Goal: Task Accomplishment & Management: Manage account settings

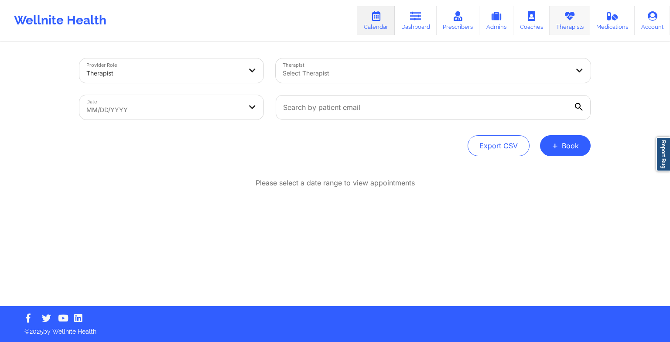
click at [585, 31] on link "Therapists" at bounding box center [570, 20] width 41 height 29
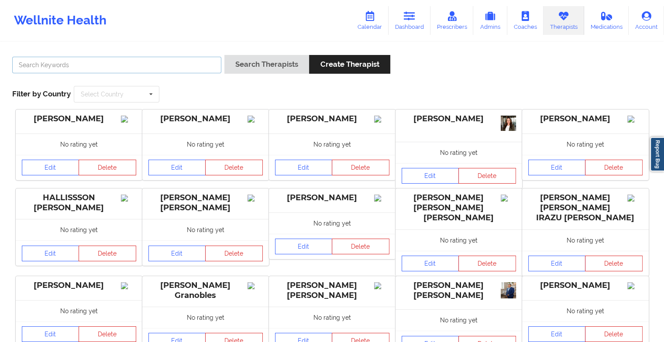
click at [175, 60] on input "text" at bounding box center [116, 65] width 209 height 17
paste input "[PERSON_NAME]"
type input "[PERSON_NAME]"
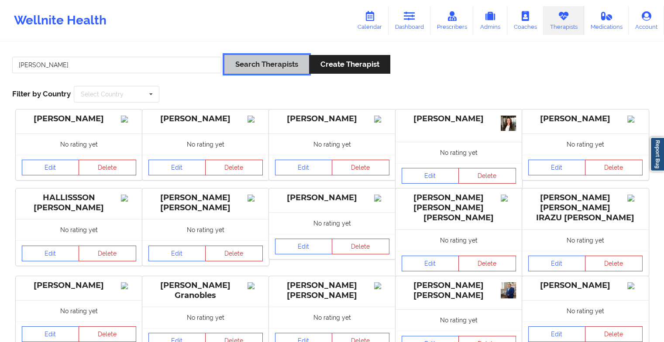
click at [259, 64] on button "Search Therapists" at bounding box center [266, 64] width 85 height 19
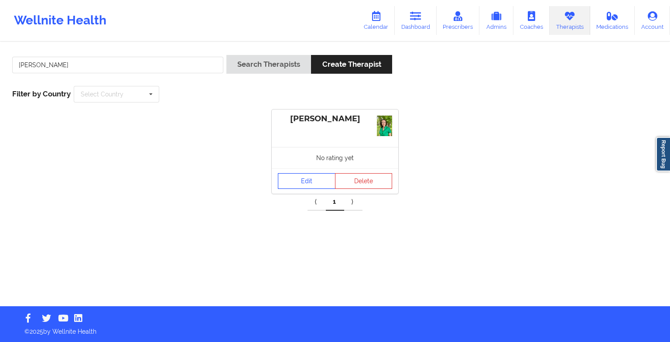
click at [295, 176] on link "Edit" at bounding box center [307, 181] width 58 height 16
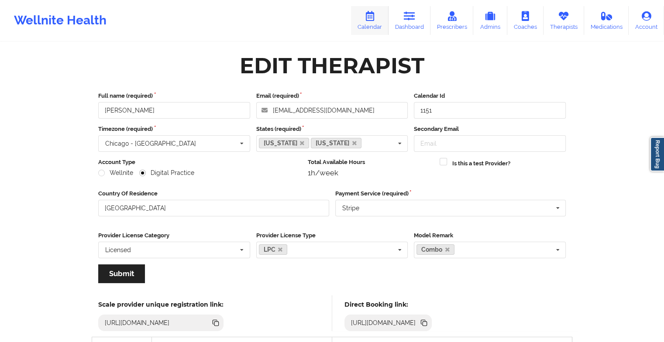
click at [370, 19] on icon at bounding box center [369, 16] width 11 height 10
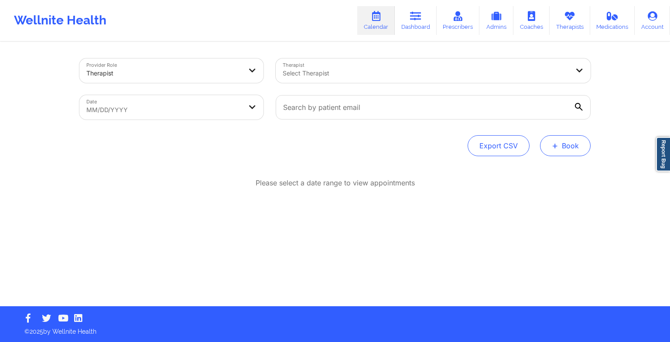
click at [568, 147] on button "+ Book" at bounding box center [565, 145] width 51 height 21
click at [543, 177] on button "Therapy Session" at bounding box center [550, 173] width 67 height 14
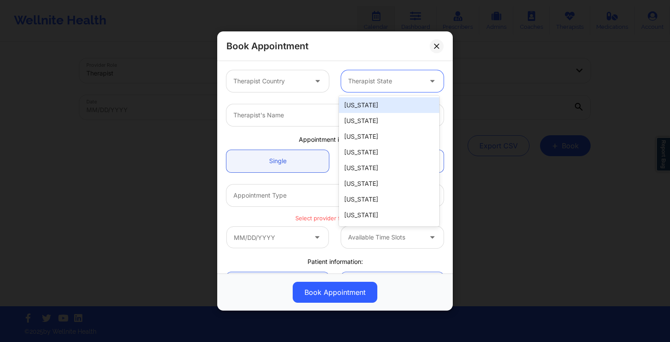
click at [384, 84] on div at bounding box center [385, 81] width 74 height 10
type input "te"
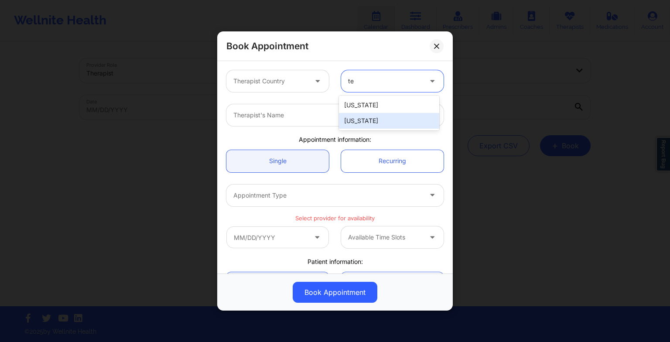
click at [367, 120] on div "[US_STATE]" at bounding box center [389, 121] width 100 height 16
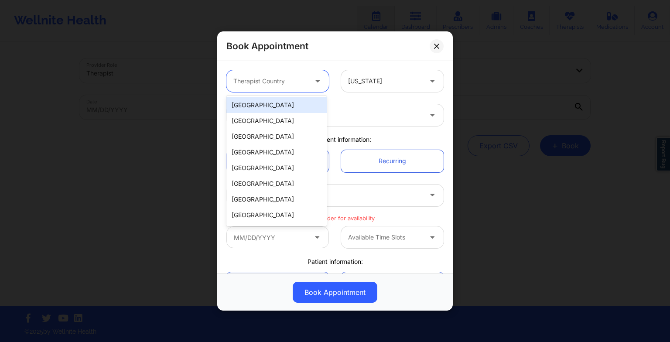
click at [316, 90] on div at bounding box center [318, 81] width 21 height 22
click at [310, 104] on div "[GEOGRAPHIC_DATA]" at bounding box center [276, 105] width 100 height 16
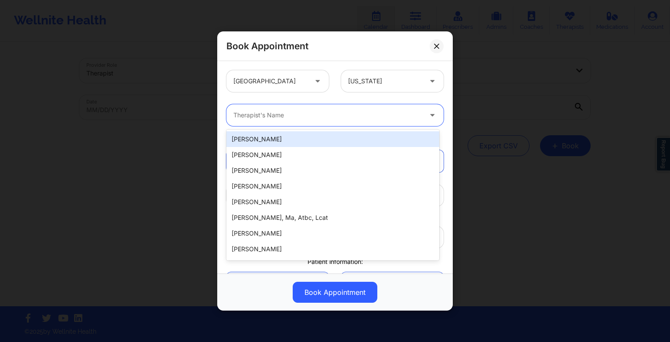
click at [247, 115] on div at bounding box center [327, 115] width 188 height 10
paste input "[PERSON_NAME]"
type input "[PERSON_NAME]"
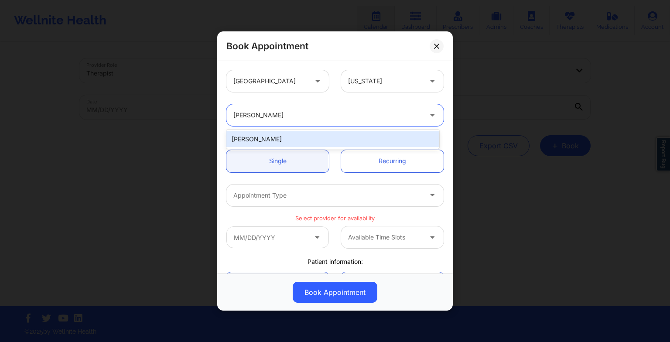
click at [255, 134] on div "[PERSON_NAME]" at bounding box center [332, 139] width 213 height 16
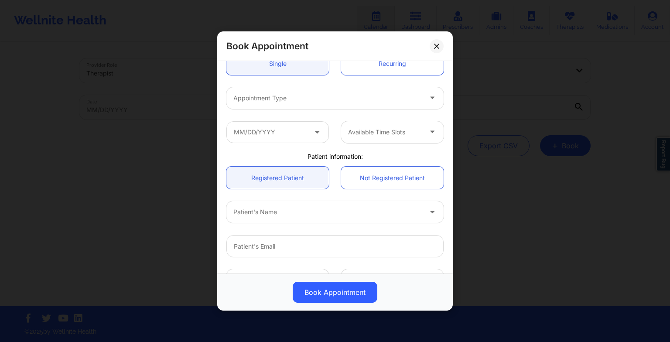
scroll to position [100, 0]
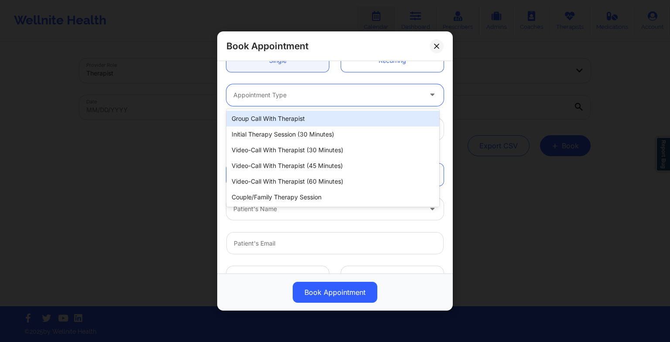
click at [244, 99] on div at bounding box center [327, 95] width 188 height 10
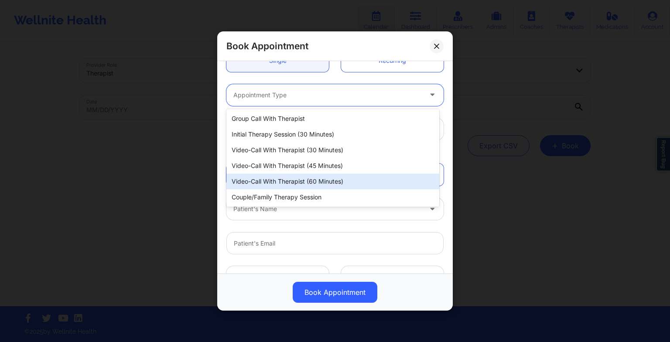
click at [247, 185] on div "Video-Call with Therapist (60 minutes)" at bounding box center [332, 182] width 213 height 16
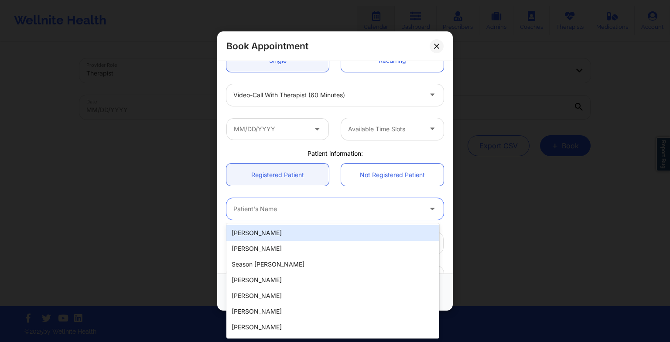
click at [238, 204] on div at bounding box center [327, 209] width 188 height 10
paste input "[PERSON_NAME]"
type input "[PERSON_NAME]"
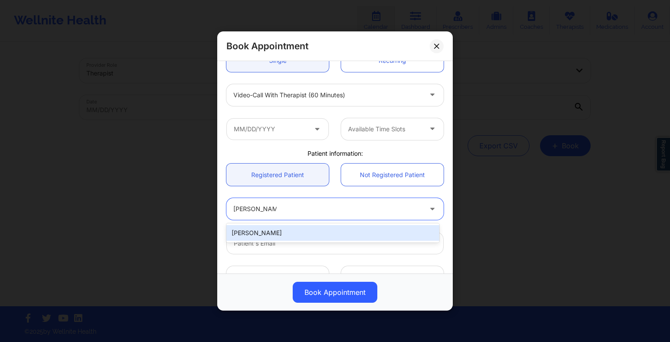
click at [285, 232] on div "[PERSON_NAME]" at bounding box center [332, 233] width 213 height 16
type input "[EMAIL_ADDRESS][DOMAIN_NAME]"
type input "[PHONE_NUMBER]"
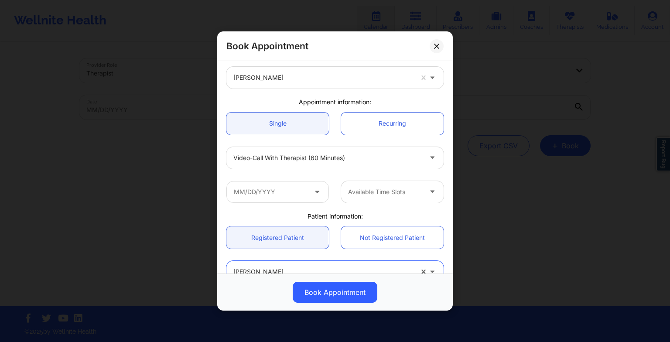
scroll to position [38, 0]
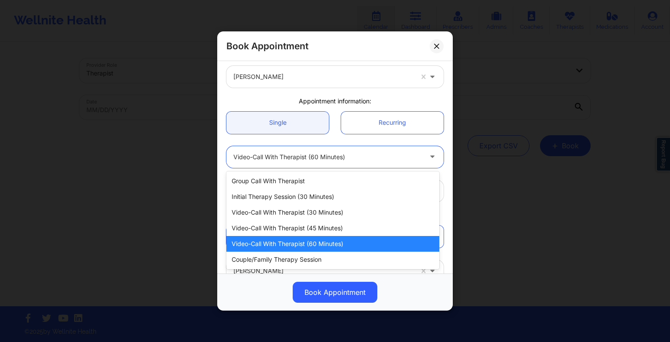
click at [338, 161] on div at bounding box center [327, 157] width 188 height 10
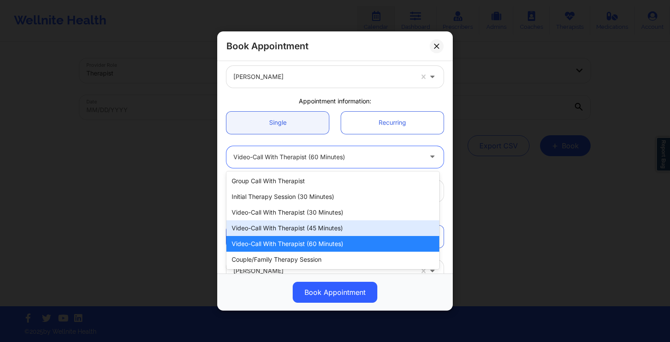
click at [331, 221] on div "Video-Call with Therapist (45 minutes)" at bounding box center [332, 228] width 213 height 16
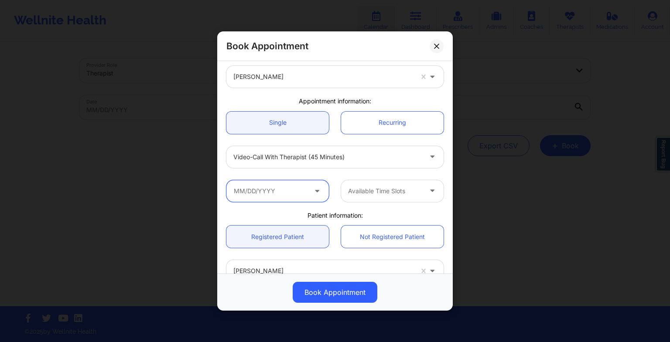
click at [282, 195] on input "text" at bounding box center [277, 191] width 103 height 22
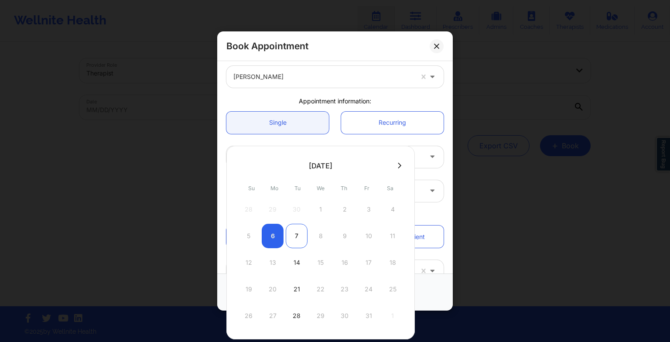
click at [299, 246] on div "7" at bounding box center [297, 236] width 22 height 24
type input "[DATE]"
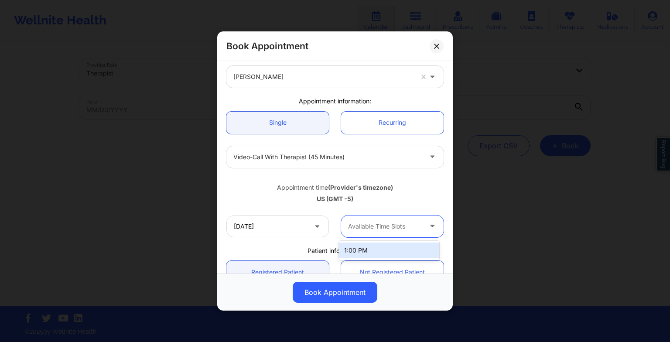
click at [355, 226] on div at bounding box center [385, 226] width 74 height 10
click at [359, 254] on div "1:00 PM" at bounding box center [389, 251] width 100 height 16
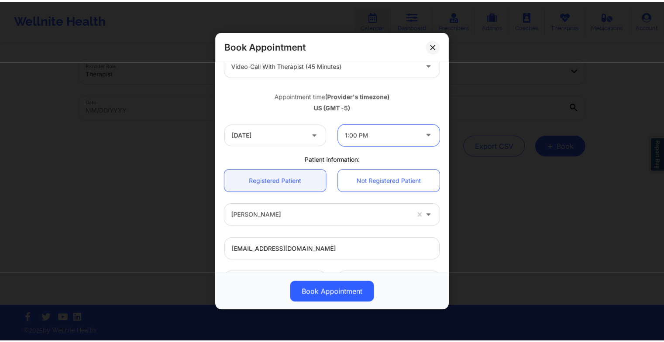
scroll to position [240, 0]
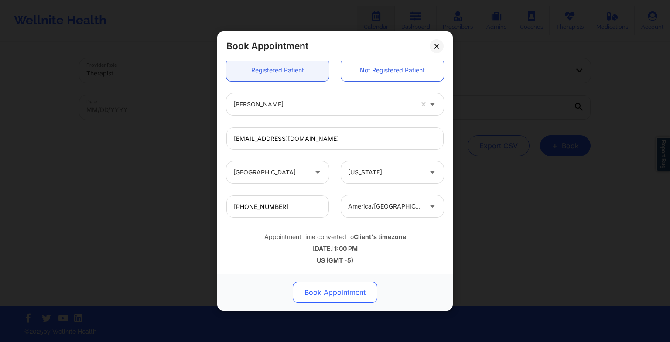
click at [329, 290] on button "Book Appointment" at bounding box center [335, 292] width 85 height 21
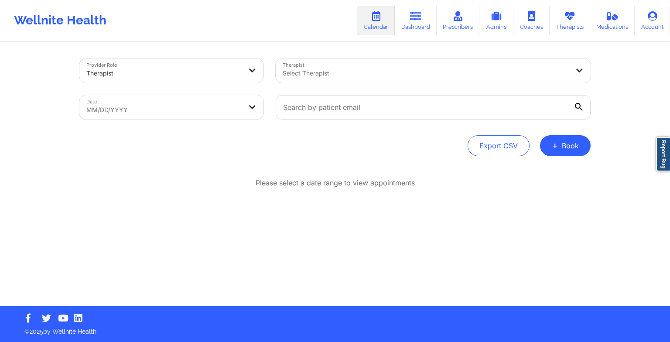
click at [368, 77] on div at bounding box center [426, 73] width 286 height 10
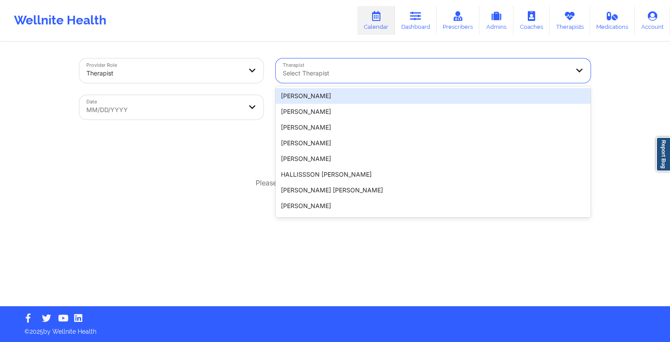
paste input "[PERSON_NAME]"
type input "[PERSON_NAME]"
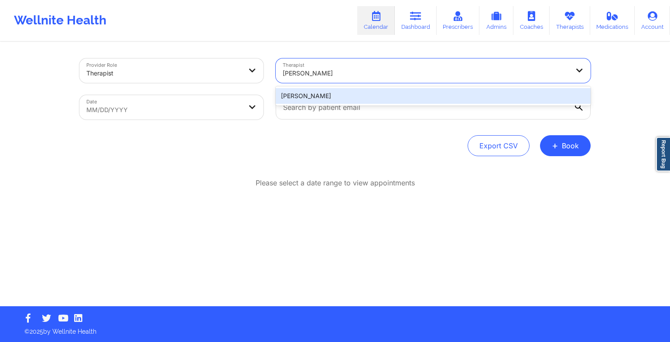
click at [339, 101] on div "[PERSON_NAME]" at bounding box center [433, 96] width 315 height 16
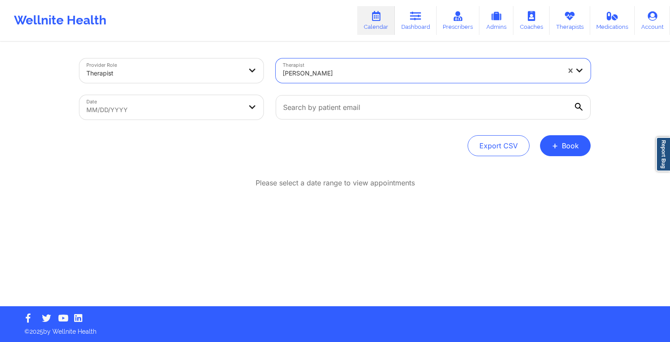
select select "2025-8"
select select "2025-9"
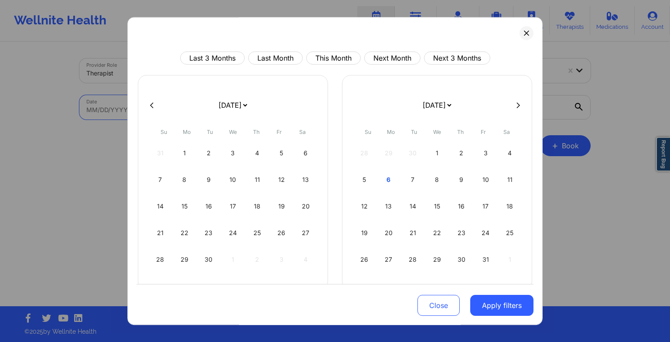
click at [216, 114] on body "Wellnite Health Calendar Dashboard Prescribers Admins Coaches Therapists Medica…" at bounding box center [335, 171] width 670 height 342
click at [391, 181] on div "6" at bounding box center [389, 180] width 22 height 24
select select "2025-9"
select select "2025-10"
select select "2025-9"
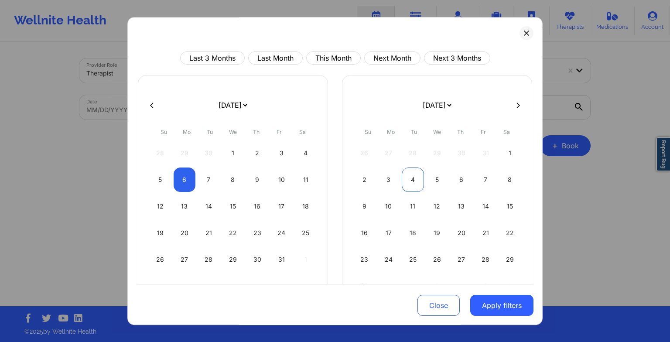
select select "2025-10"
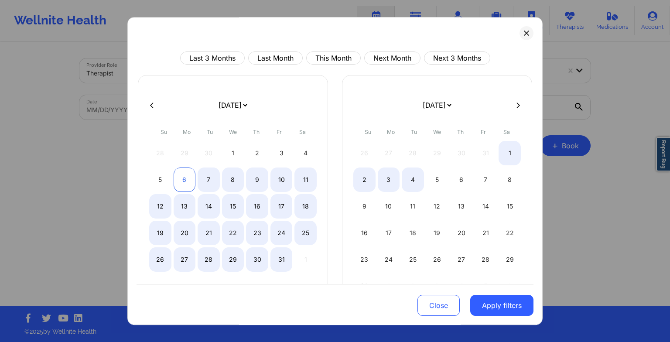
select select "2025-9"
select select "2025-10"
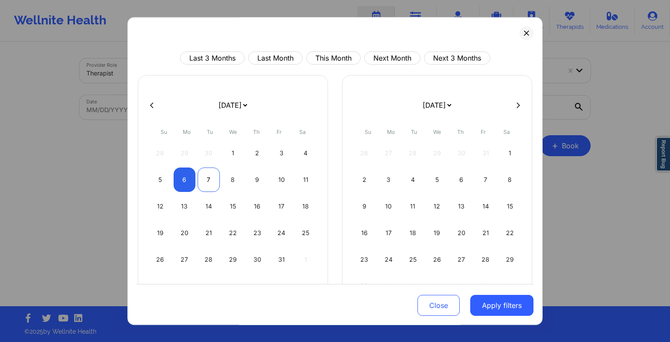
select select "2025-9"
select select "2025-10"
click at [210, 181] on div "7" at bounding box center [209, 180] width 22 height 24
select select "2025-9"
select select "2025-10"
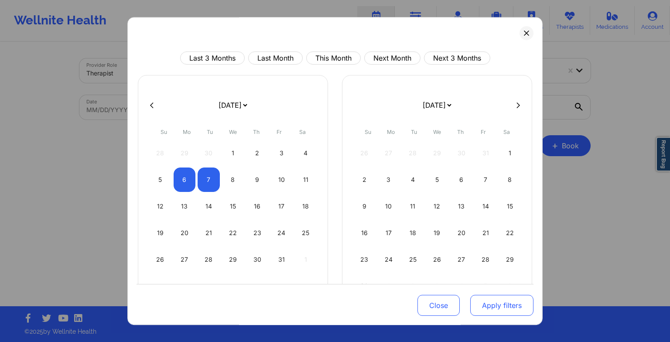
click at [490, 305] on button "Apply filters" at bounding box center [501, 305] width 63 height 21
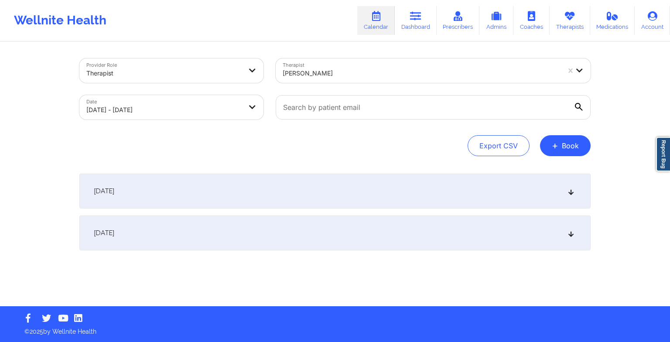
click at [359, 204] on div "[DATE]" at bounding box center [334, 191] width 511 height 35
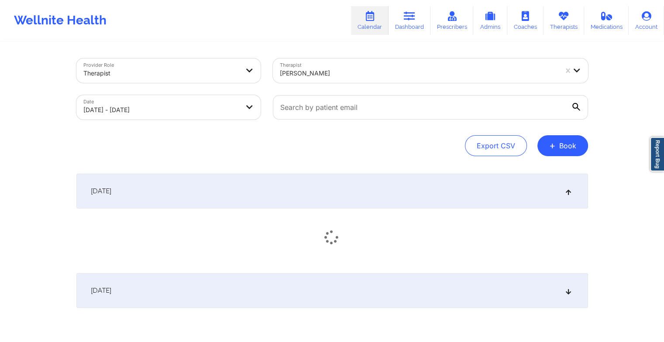
scroll to position [39, 0]
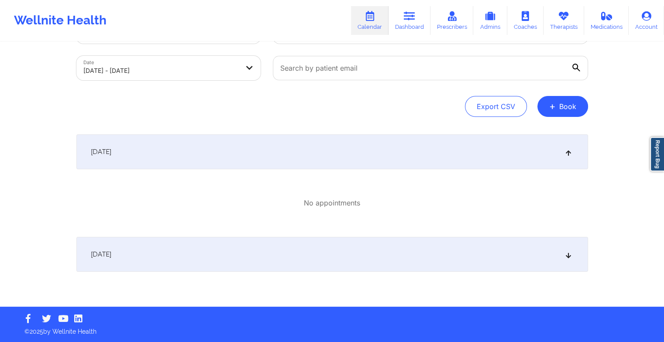
click at [358, 245] on div "[DATE]" at bounding box center [331, 254] width 511 height 35
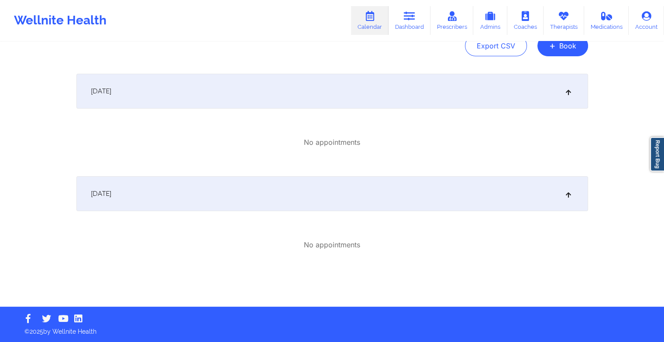
scroll to position [0, 0]
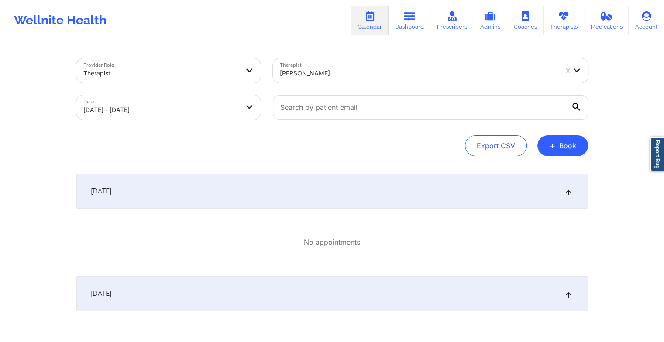
select select "2025-9"
select select "2025-10"
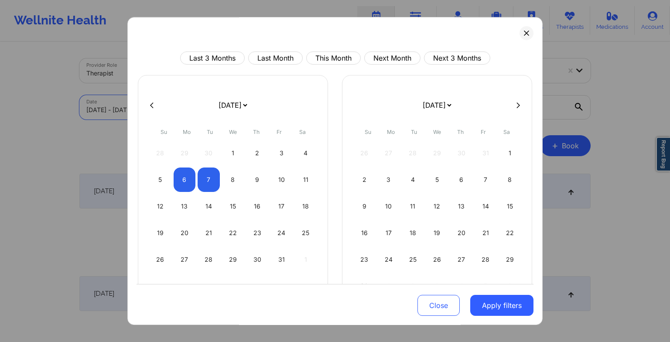
click at [220, 111] on body "Wellnite Health Calendar Dashboard Prescribers Admins Coaches Therapists Medica…" at bounding box center [335, 171] width 670 height 342
click at [154, 175] on div "5" at bounding box center [160, 180] width 22 height 24
select select "2025-9"
select select "2025-10"
select select "2025-9"
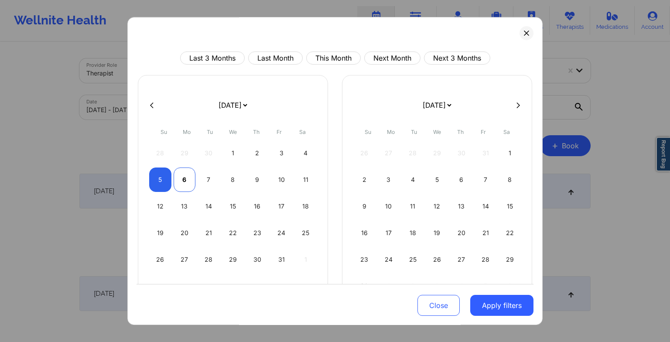
select select "2025-10"
click at [176, 181] on div "6" at bounding box center [185, 180] width 22 height 24
select select "2025-9"
select select "2025-10"
click at [477, 300] on button "Apply filters" at bounding box center [501, 305] width 63 height 21
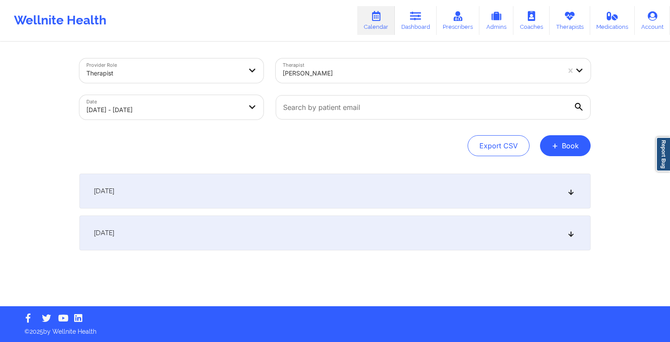
click at [362, 196] on div "[DATE]" at bounding box center [334, 191] width 511 height 35
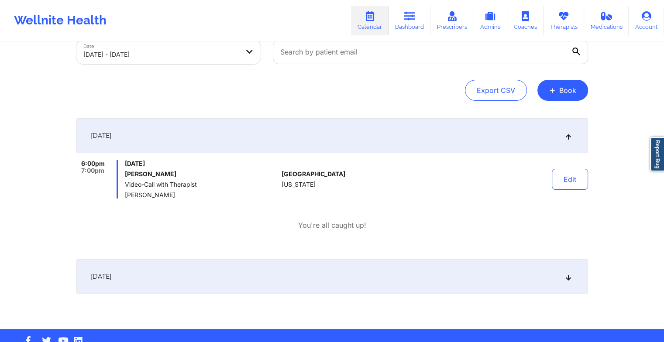
scroll to position [56, 0]
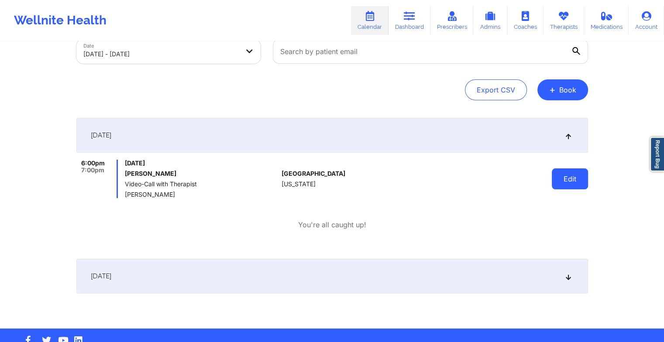
click at [574, 180] on button "Edit" at bounding box center [569, 178] width 36 height 21
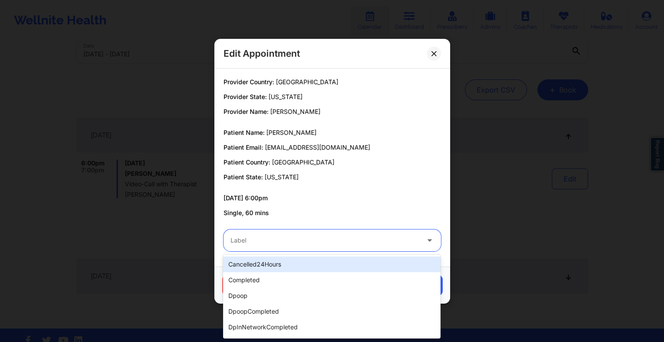
click at [298, 246] on div "Label" at bounding box center [321, 240] width 196 height 22
click at [283, 267] on div "cancelled24Hours" at bounding box center [331, 265] width 217 height 16
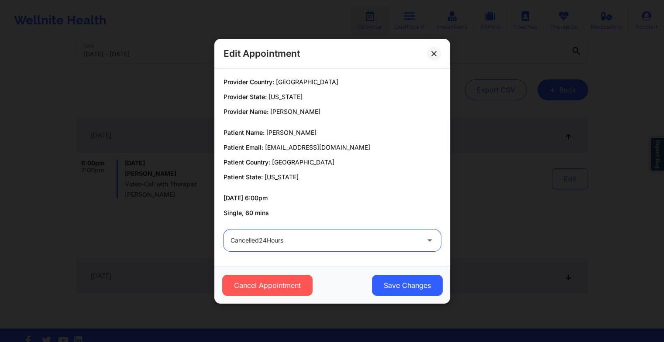
scroll to position [72, 0]
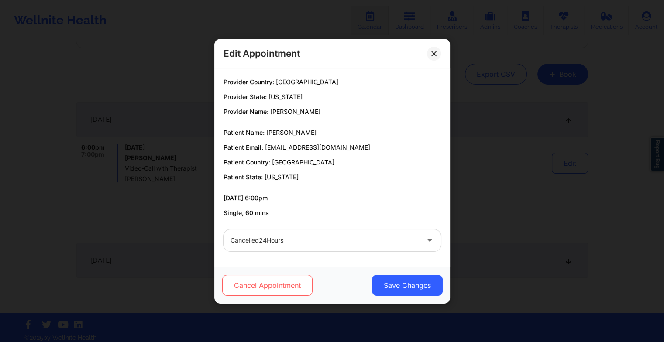
click at [273, 289] on button "Cancel Appointment" at bounding box center [267, 285] width 90 height 21
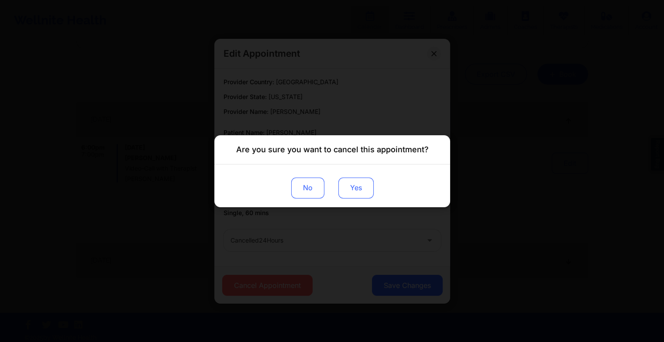
click at [354, 188] on button "Yes" at bounding box center [355, 187] width 35 height 21
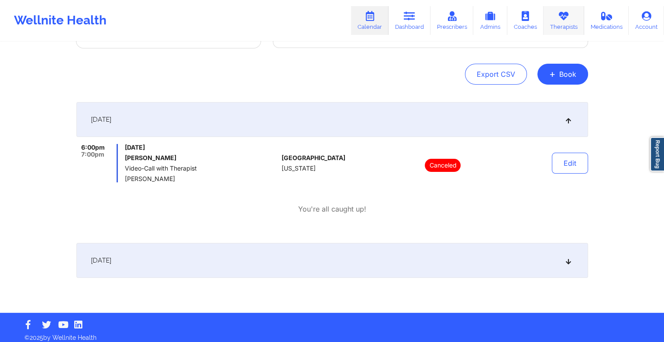
click at [564, 30] on link "Therapists" at bounding box center [563, 20] width 41 height 29
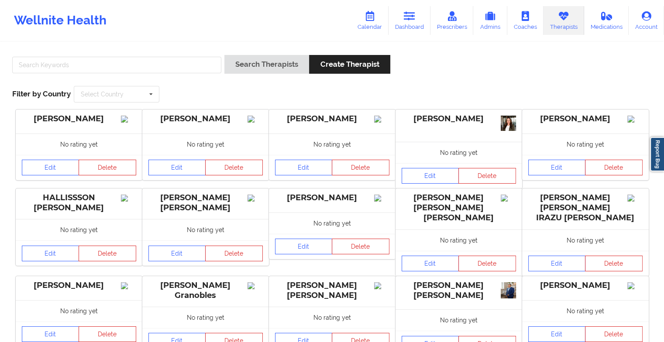
click at [184, 78] on div at bounding box center [116, 67] width 215 height 25
click at [176, 68] on input "text" at bounding box center [116, 65] width 209 height 17
click at [178, 61] on input "text" at bounding box center [116, 65] width 209 height 17
type input "a"
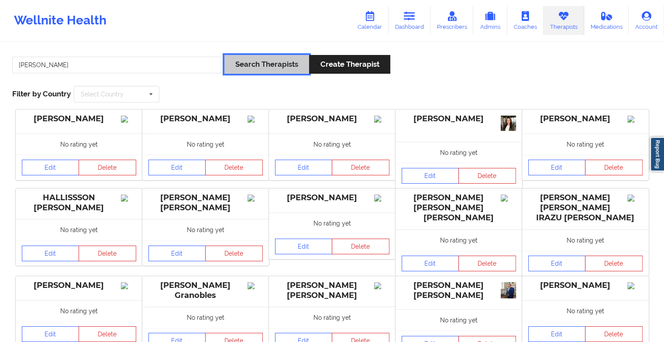
click at [239, 66] on button "Search Therapists" at bounding box center [266, 64] width 85 height 19
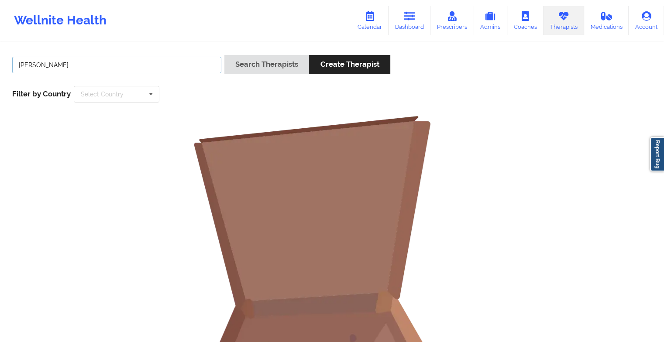
click at [167, 61] on input "[PERSON_NAME]" at bounding box center [116, 65] width 209 height 17
type input "sakima"
click at [224, 55] on button "Search Therapists" at bounding box center [266, 64] width 85 height 19
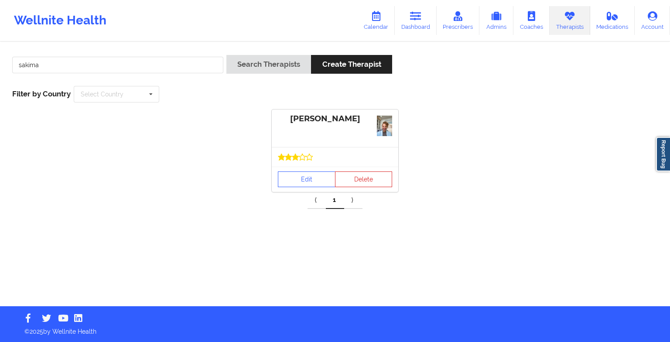
click at [307, 160] on icon at bounding box center [309, 157] width 7 height 7
click at [304, 181] on link "Edit" at bounding box center [307, 179] width 58 height 16
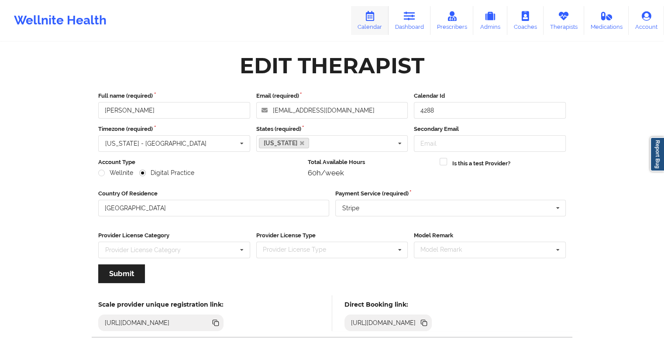
click at [369, 23] on link "Calendar" at bounding box center [370, 20] width 38 height 29
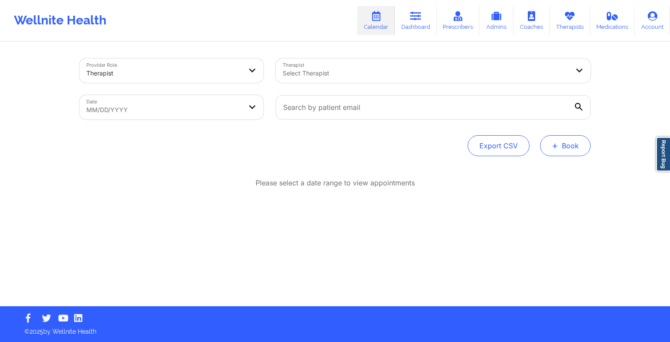
click at [566, 151] on button "+ Book" at bounding box center [565, 145] width 51 height 21
click at [535, 169] on button "Therapy Session" at bounding box center [550, 173] width 67 height 14
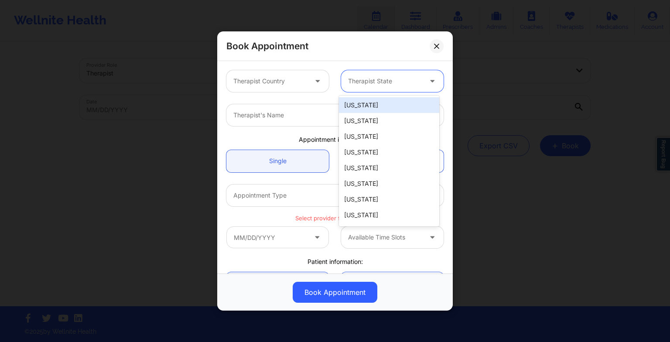
click at [366, 76] on div at bounding box center [385, 81] width 74 height 10
type input "new"
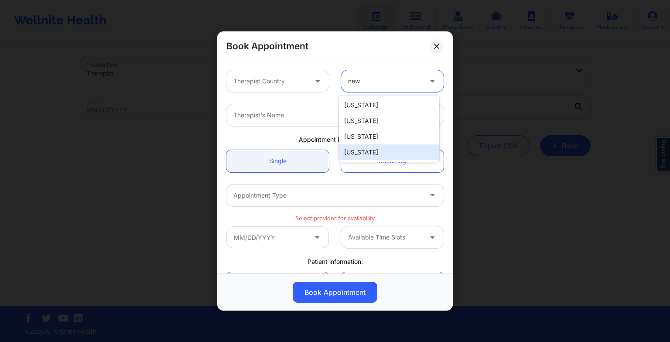
click at [373, 153] on div "[US_STATE]" at bounding box center [389, 152] width 100 height 16
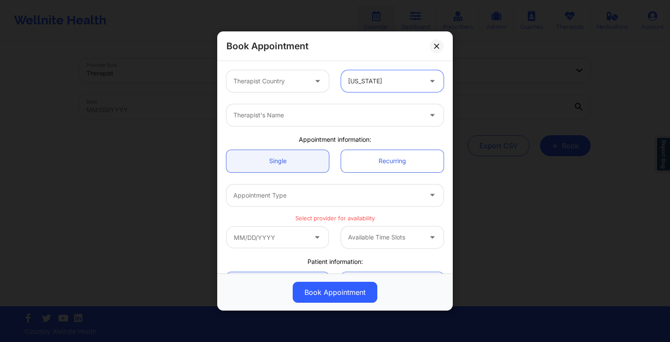
click at [293, 80] on div at bounding box center [270, 81] width 74 height 10
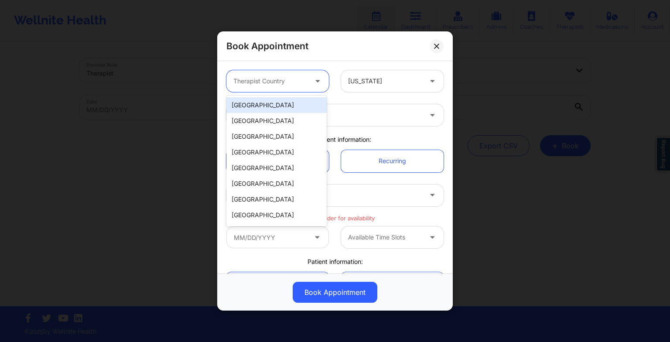
click at [278, 106] on div "[GEOGRAPHIC_DATA]" at bounding box center [276, 105] width 100 height 16
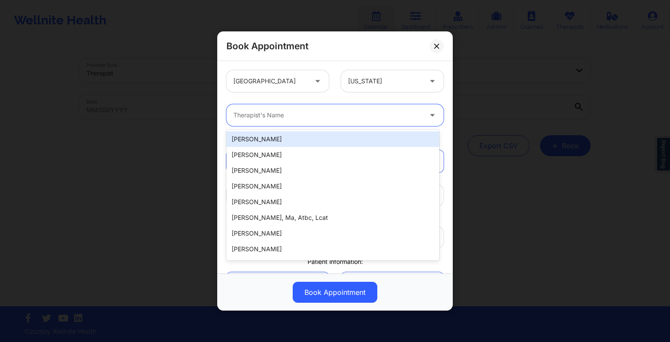
click at [276, 116] on div at bounding box center [327, 115] width 188 height 10
type input "m"
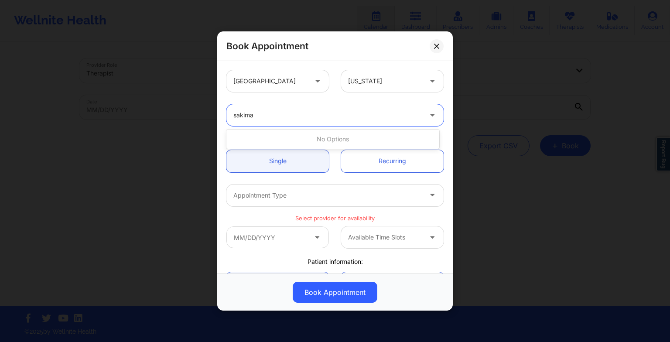
type input "sakima"
click at [335, 133] on div "[PERSON_NAME]" at bounding box center [332, 139] width 213 height 16
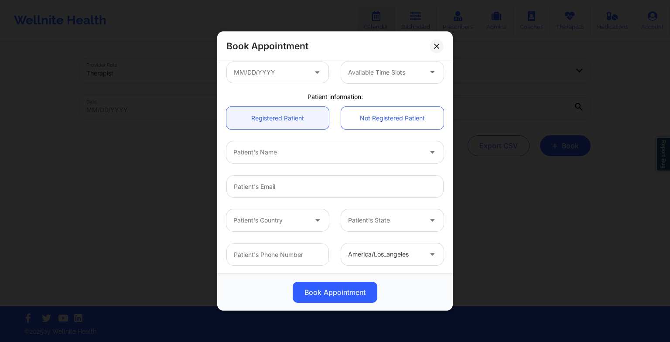
scroll to position [92, 0]
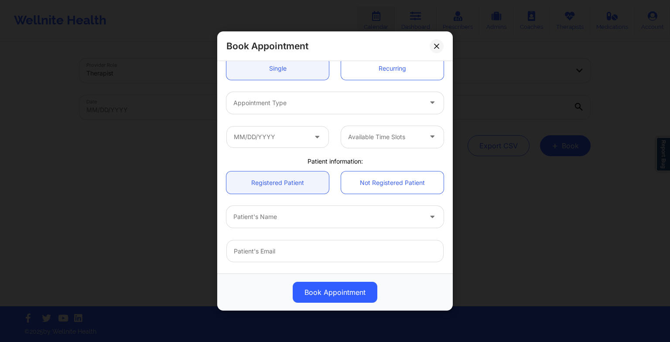
click at [298, 114] on div "Appointment Type" at bounding box center [334, 103] width 229 height 34
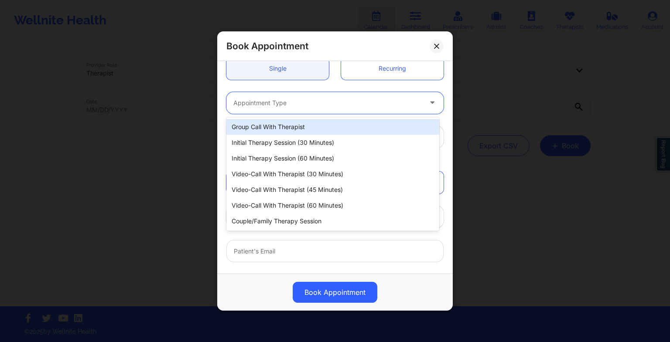
click at [293, 107] on div at bounding box center [327, 103] width 188 height 10
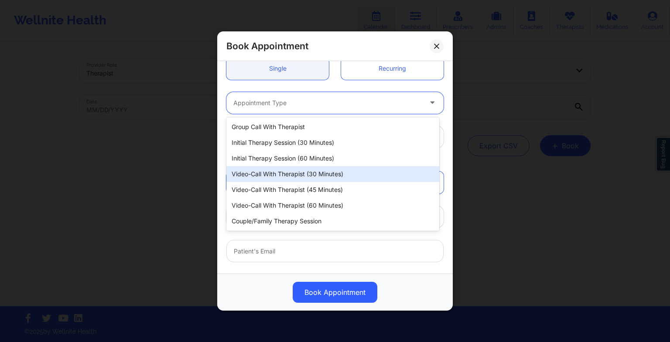
click at [305, 176] on div "Video-Call with Therapist (30 minutes)" at bounding box center [332, 174] width 213 height 16
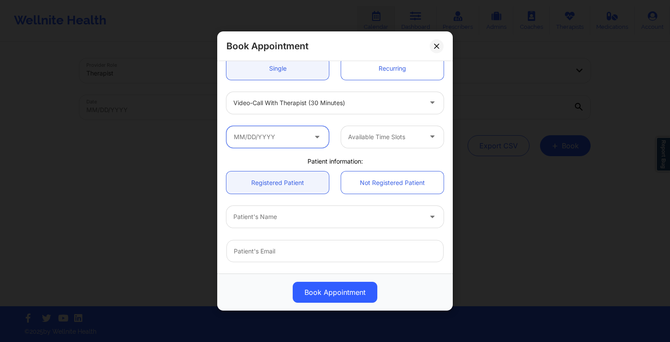
click at [281, 144] on input "text" at bounding box center [277, 137] width 103 height 22
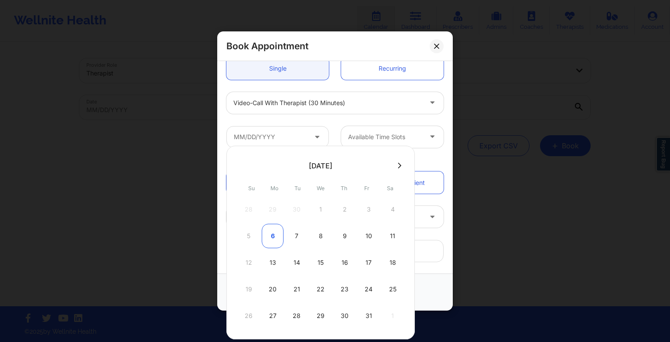
click at [274, 238] on div "6" at bounding box center [273, 236] width 22 height 24
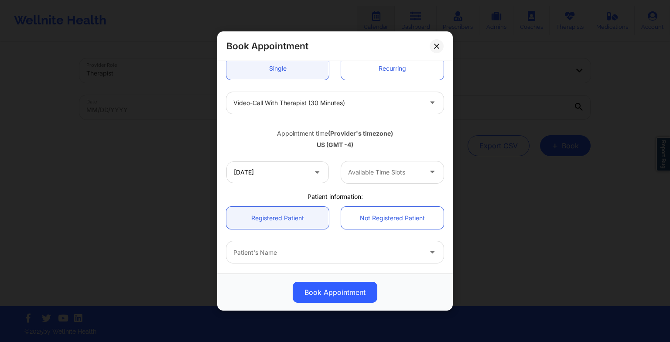
click at [353, 165] on div "Available Time Slots" at bounding box center [382, 172] width 82 height 22
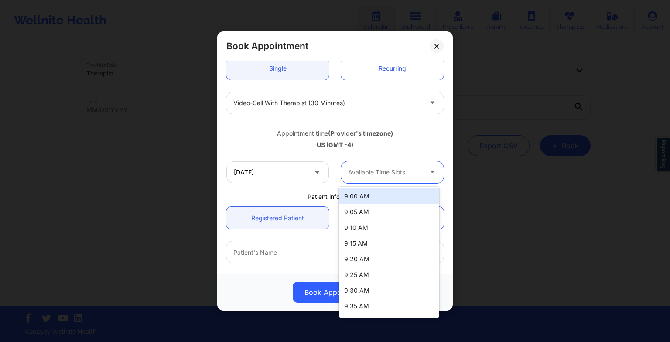
click at [384, 177] on div "Available Time Slots" at bounding box center [382, 172] width 82 height 22
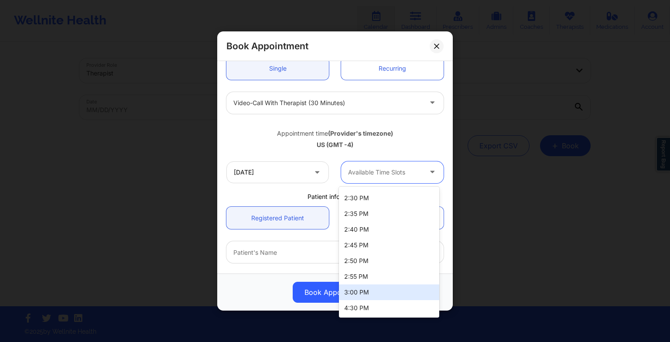
click at [390, 293] on div "3:00 PM" at bounding box center [389, 292] width 100 height 16
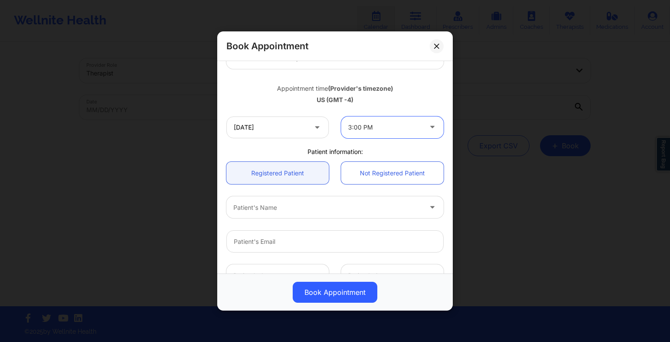
scroll to position [141, 0]
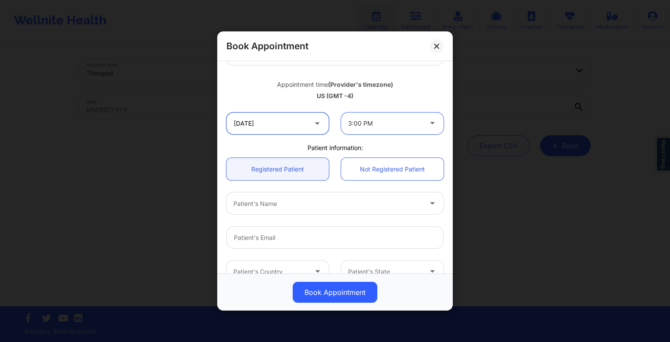
click at [299, 128] on input "[DATE]" at bounding box center [277, 124] width 103 height 22
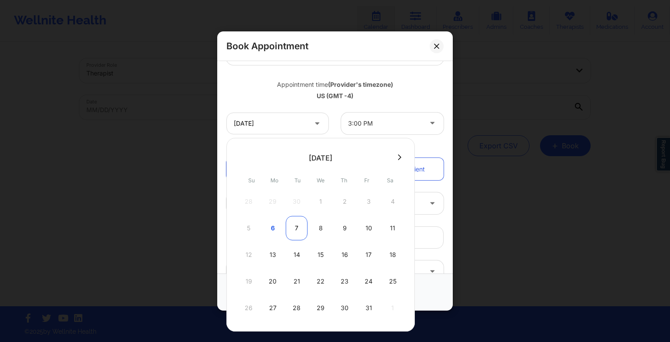
click at [295, 232] on div "7" at bounding box center [297, 228] width 22 height 24
type input "[DATE]"
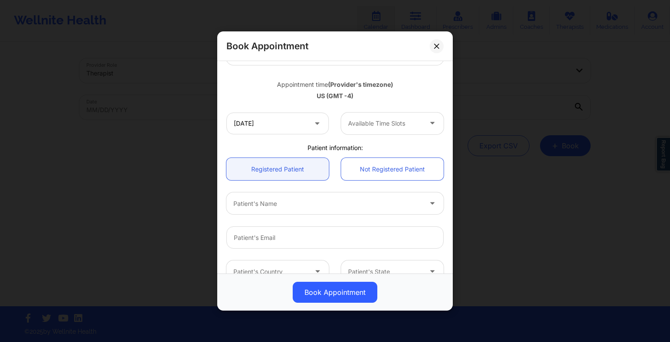
click at [383, 137] on div "[DATE] Available Time Slots" at bounding box center [334, 123] width 229 height 34
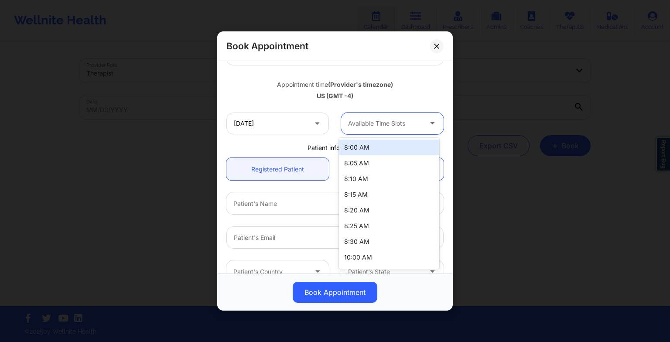
click at [378, 125] on div at bounding box center [385, 123] width 74 height 10
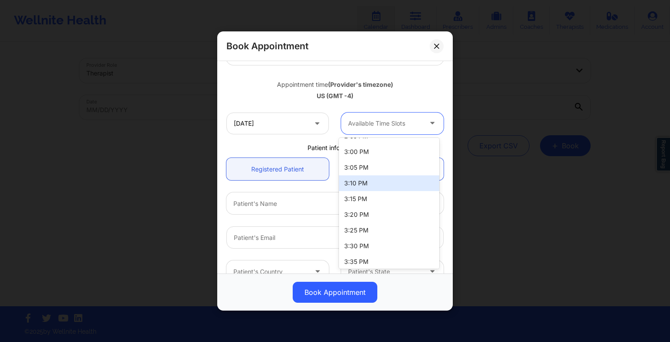
scroll to position [1048, 0]
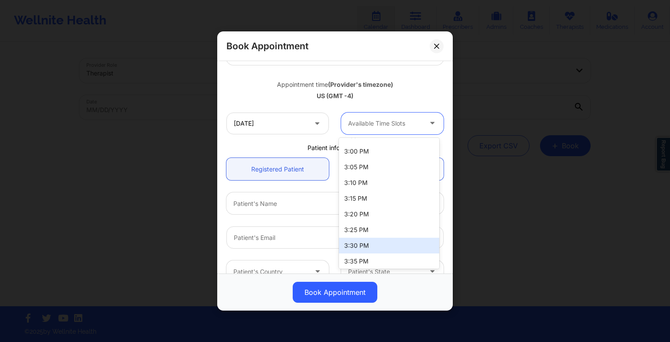
click at [364, 243] on div "3:30 PM" at bounding box center [389, 246] width 100 height 16
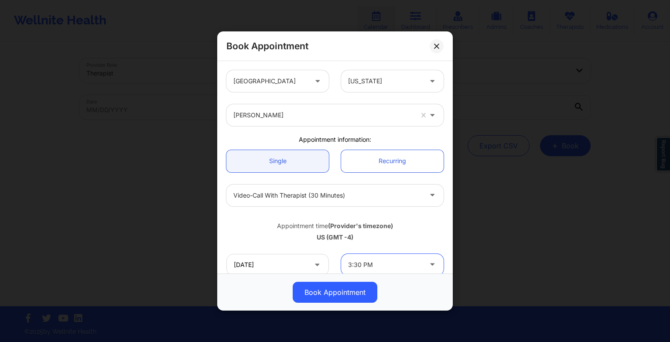
scroll to position [240, 0]
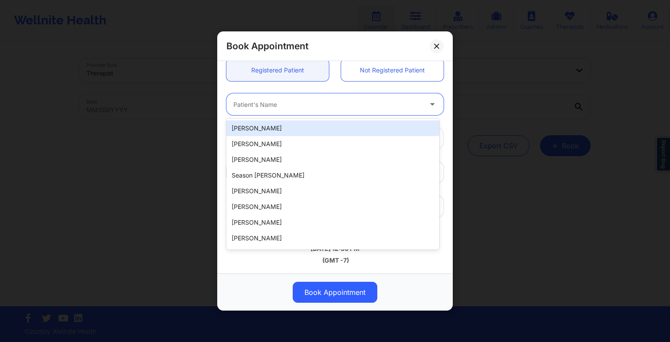
click at [247, 106] on div at bounding box center [327, 104] width 188 height 10
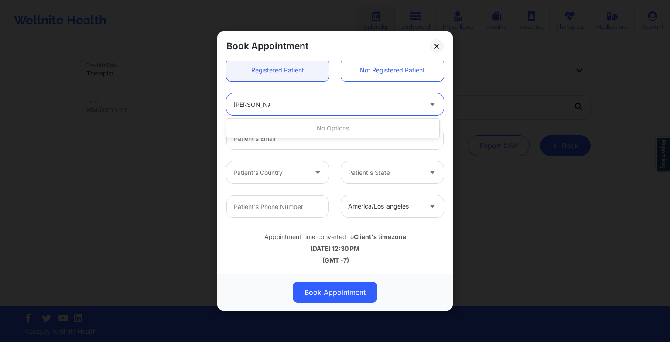
type input "[PERSON_NAME]"
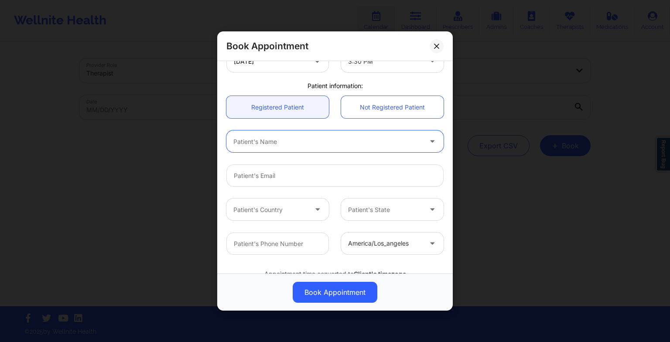
scroll to position [202, 0]
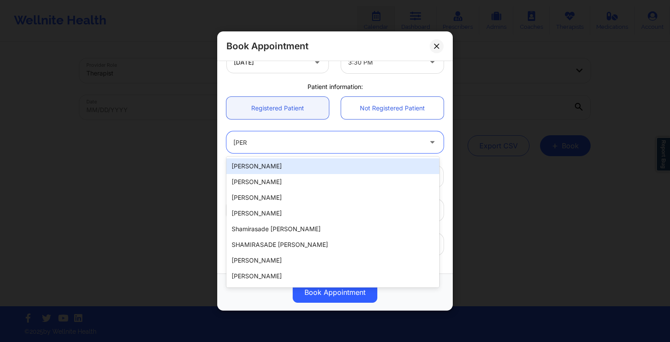
type input "[PERSON_NAME]"
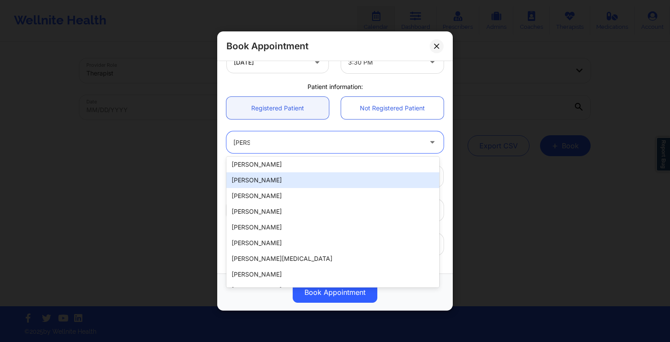
scroll to position [88, 0]
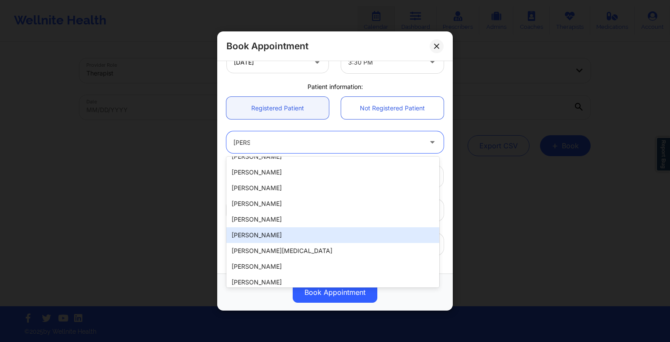
click at [298, 236] on div "[PERSON_NAME]" at bounding box center [332, 235] width 213 height 16
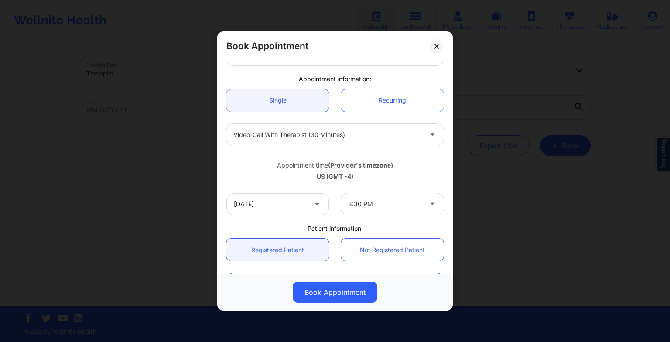
scroll to position [57, 0]
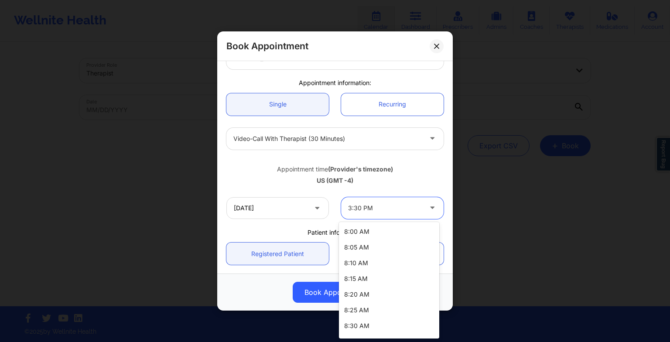
click at [356, 209] on div at bounding box center [385, 208] width 74 height 10
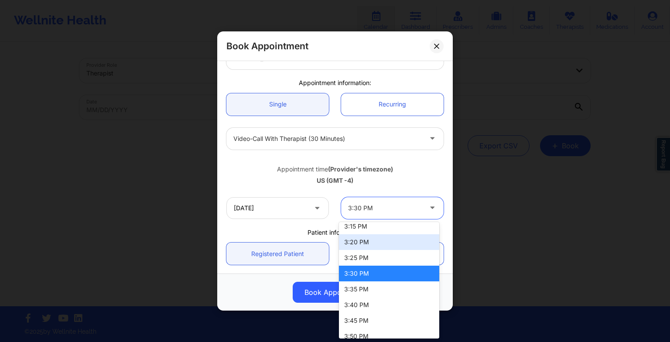
scroll to position [1110, 0]
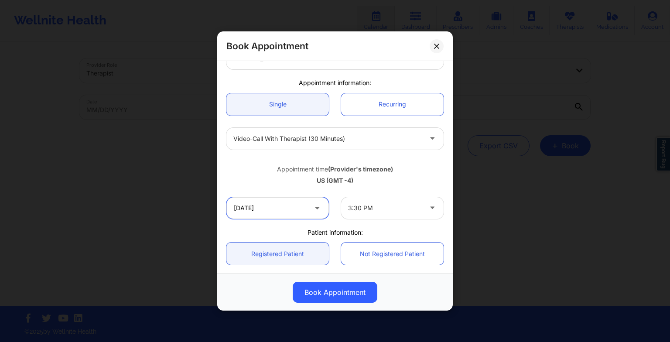
click at [293, 213] on input "[DATE]" at bounding box center [277, 208] width 103 height 22
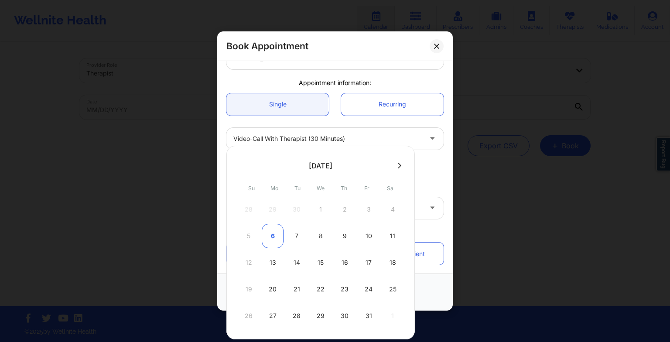
click at [267, 234] on div "6" at bounding box center [273, 236] width 22 height 24
type input "[DATE]"
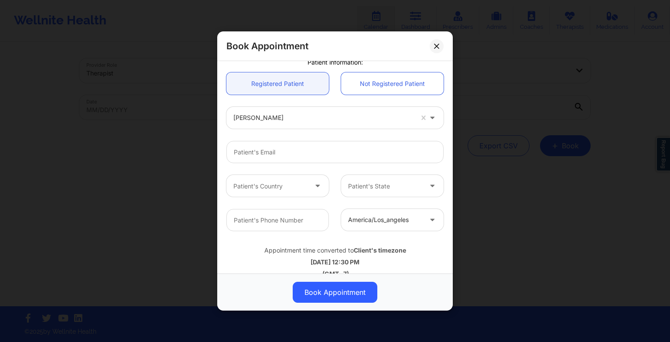
scroll to position [226, 0]
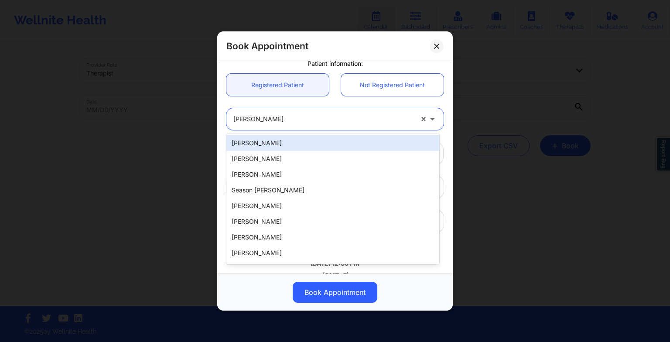
click at [297, 123] on div at bounding box center [323, 119] width 180 height 10
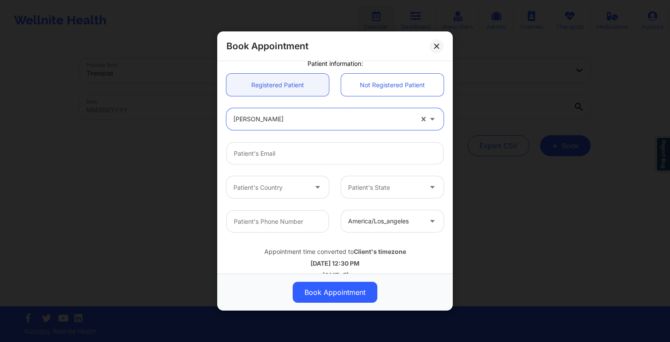
click at [281, 119] on div at bounding box center [323, 119] width 180 height 10
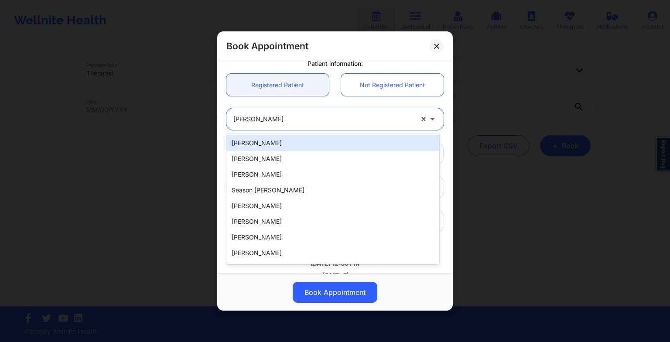
click at [272, 118] on div at bounding box center [323, 119] width 180 height 10
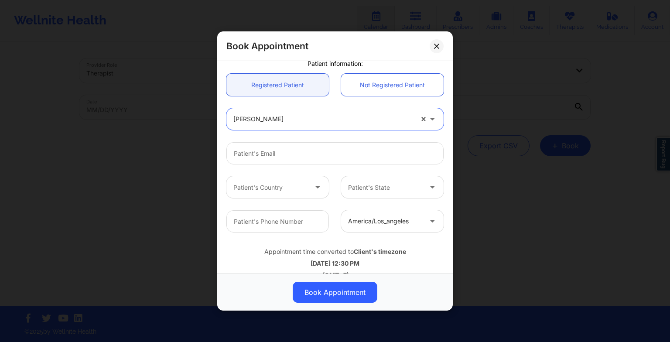
click at [272, 118] on div at bounding box center [323, 119] width 180 height 10
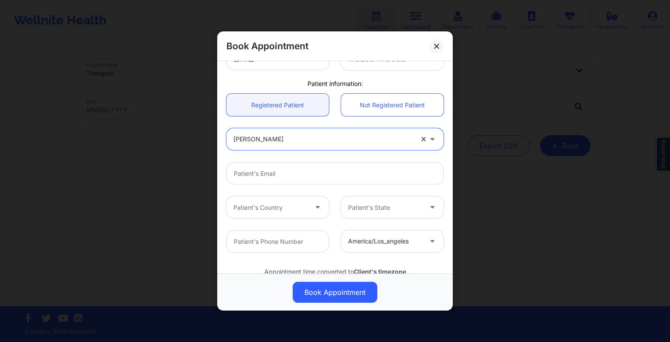
scroll to position [206, 0]
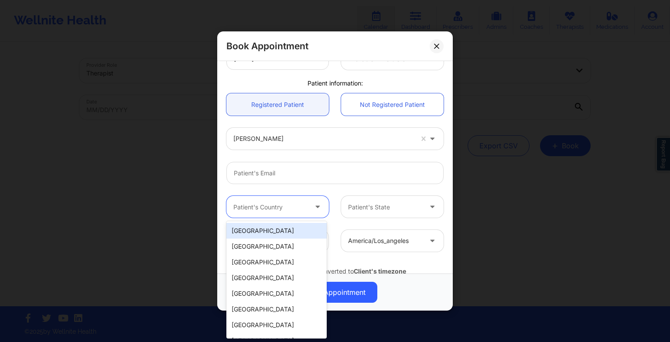
click at [309, 211] on div at bounding box center [318, 207] width 21 height 22
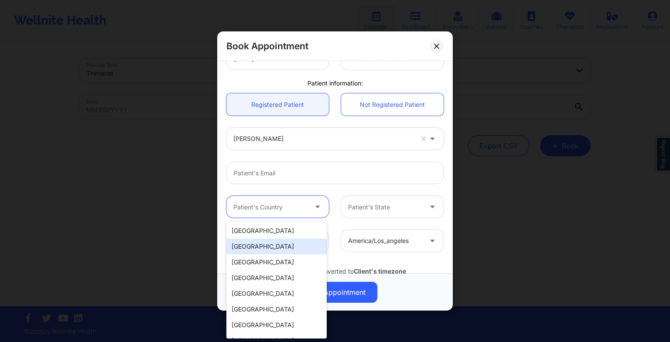
click at [288, 239] on div "[GEOGRAPHIC_DATA]" at bounding box center [276, 247] width 100 height 16
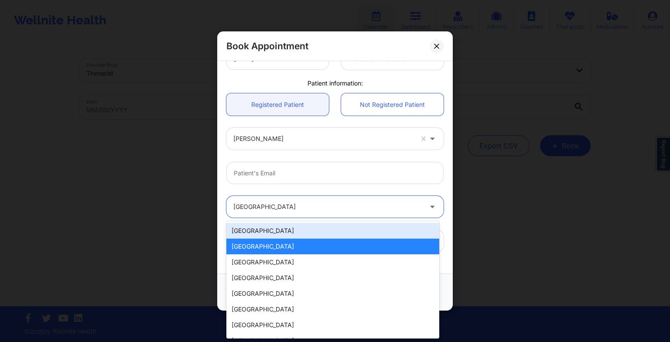
drag, startPoint x: 271, startPoint y: 205, endPoint x: 270, endPoint y: 239, distance: 33.6
click at [270, 239] on body "Wellnite Health Calendar Dashboard Prescribers Admins Coaches Therapists Medica…" at bounding box center [335, 171] width 670 height 342
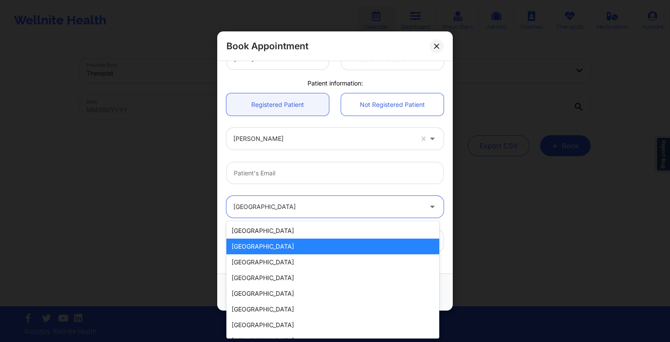
drag, startPoint x: 270, startPoint y: 239, endPoint x: 263, endPoint y: 234, distance: 8.0
click at [263, 234] on div "[GEOGRAPHIC_DATA] [GEOGRAPHIC_DATA] [GEOGRAPHIC_DATA] [GEOGRAPHIC_DATA] [GEOGRA…" at bounding box center [332, 279] width 213 height 117
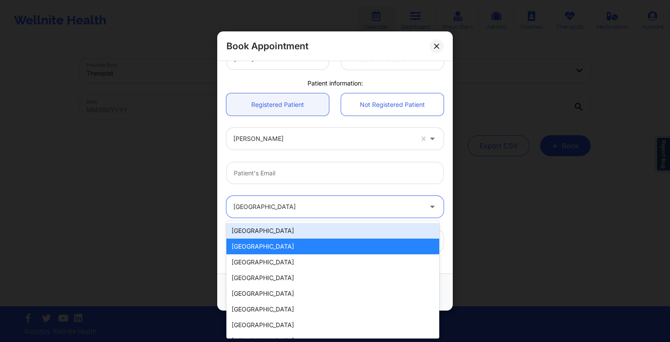
click at [263, 234] on div "[GEOGRAPHIC_DATA]" at bounding box center [332, 231] width 213 height 16
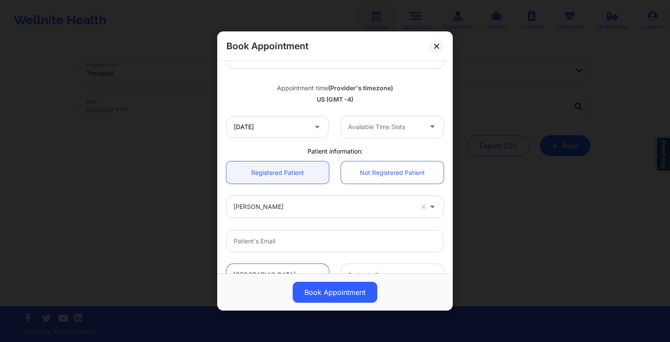
scroll to position [137, 0]
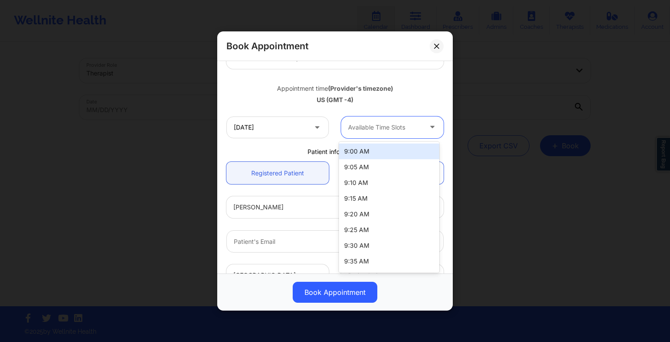
click at [358, 132] on div at bounding box center [385, 127] width 74 height 10
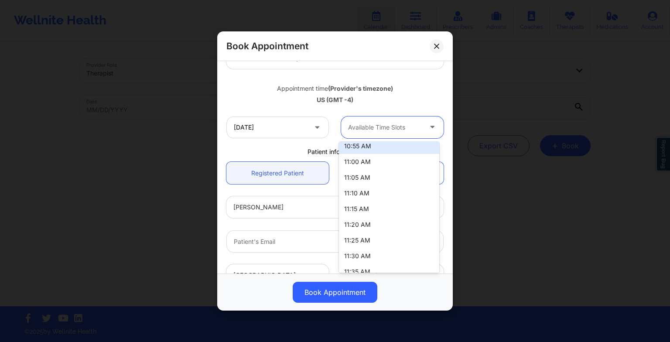
scroll to position [372, 0]
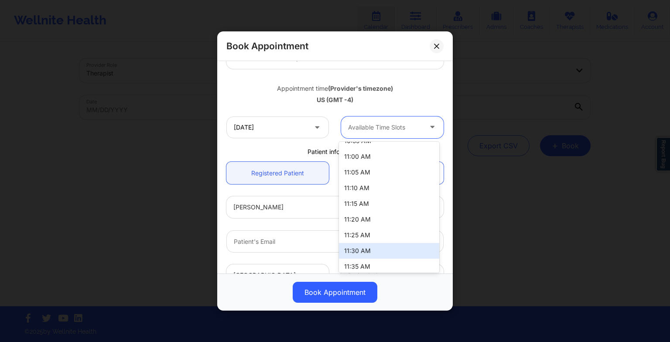
click at [363, 249] on div "11:30 AM" at bounding box center [389, 251] width 100 height 16
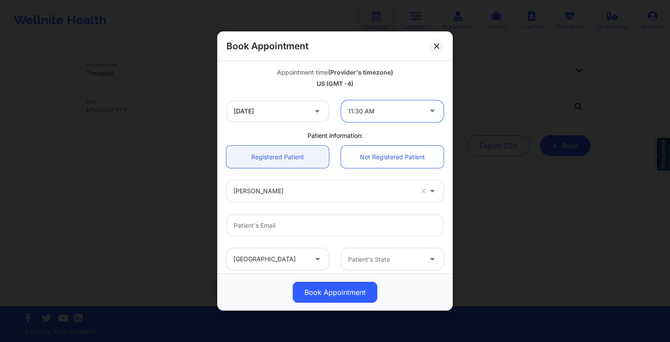
scroll to position [153, 0]
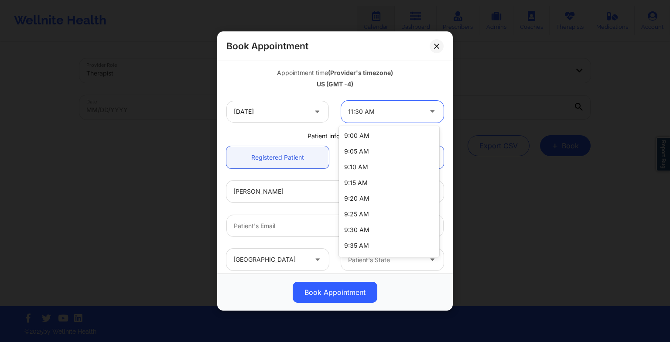
click at [377, 121] on div "11:30 AM" at bounding box center [385, 112] width 74 height 22
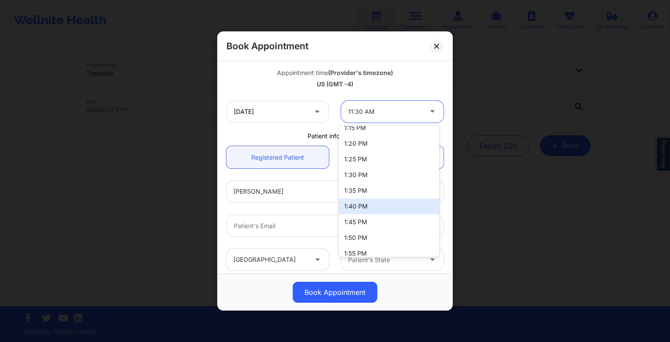
click at [358, 205] on div "1:40 PM" at bounding box center [389, 206] width 100 height 16
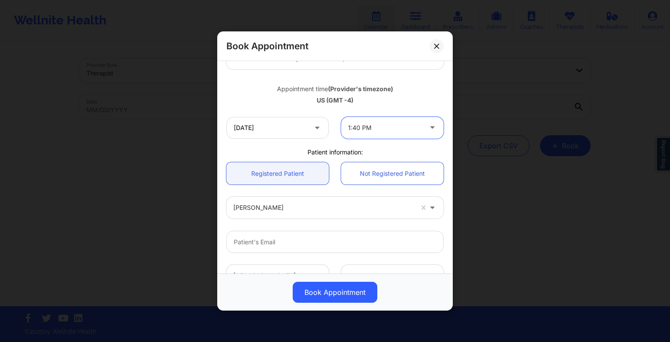
scroll to position [136, 0]
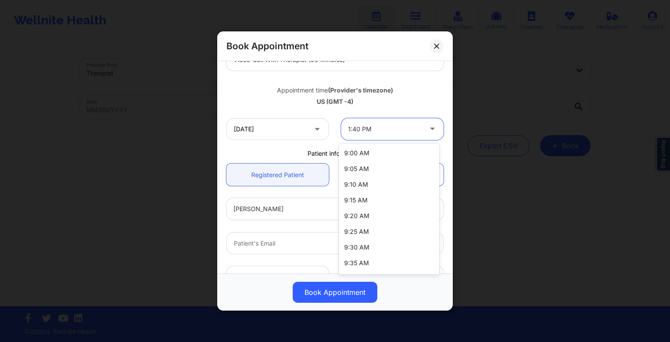
click at [368, 129] on div at bounding box center [385, 129] width 74 height 10
click at [372, 265] on div "4:30 PM" at bounding box center [389, 265] width 100 height 16
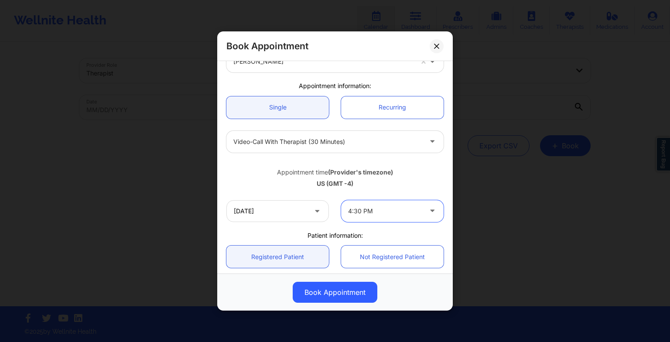
scroll to position [43, 0]
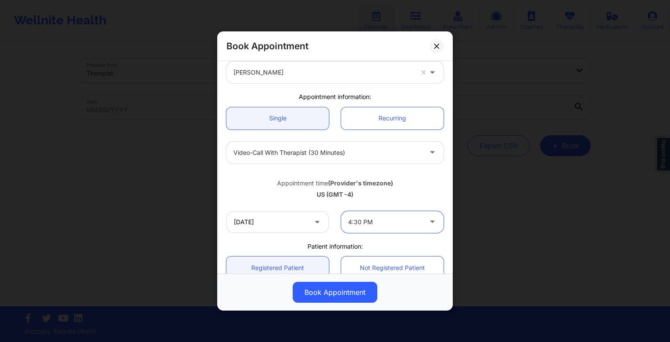
click at [371, 223] on div at bounding box center [385, 222] width 74 height 10
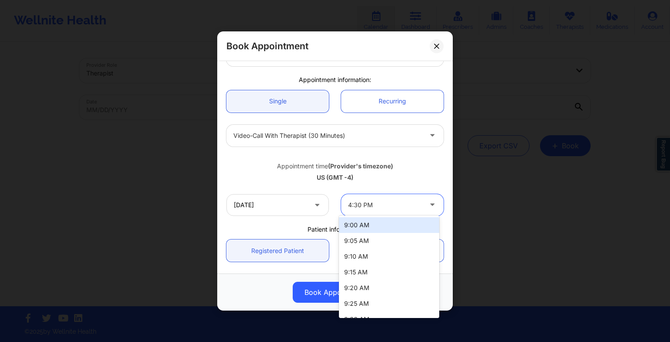
scroll to position [65, 0]
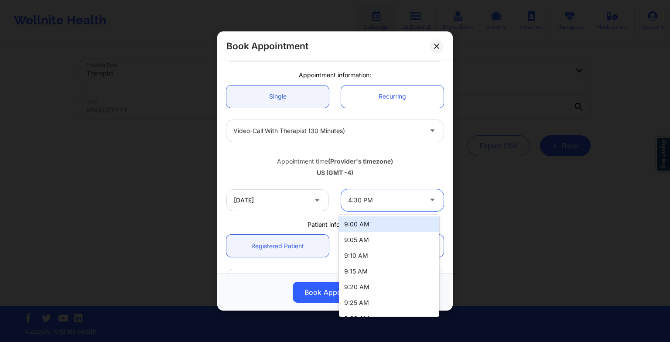
click at [370, 229] on div "9:00 AM" at bounding box center [389, 224] width 100 height 16
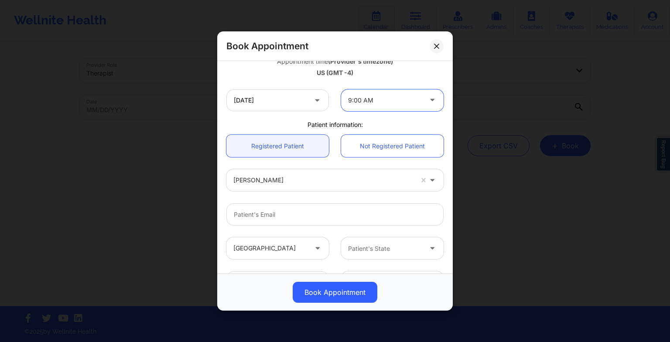
scroll to position [160, 0]
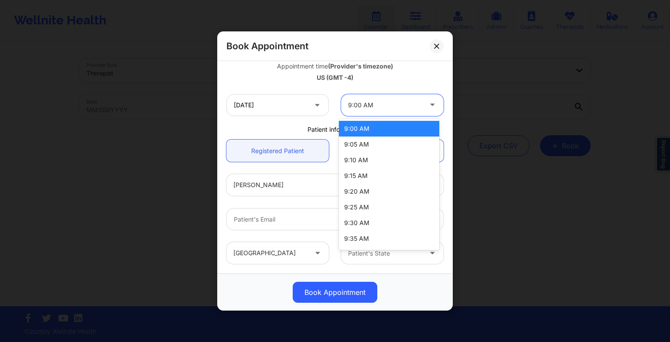
click at [374, 106] on div at bounding box center [385, 105] width 74 height 10
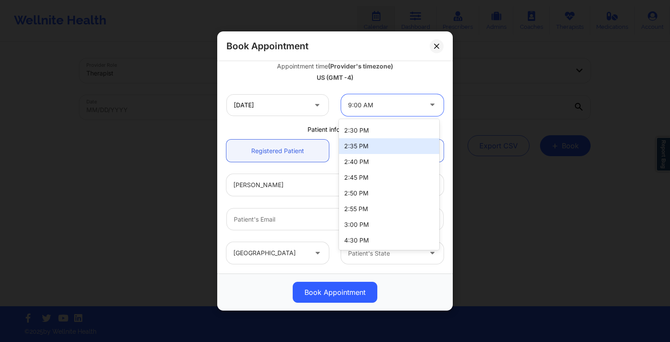
click at [365, 147] on div "2:35 PM" at bounding box center [389, 146] width 100 height 16
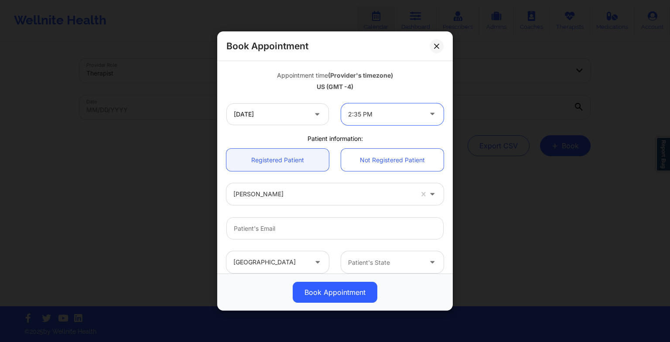
scroll to position [149, 0]
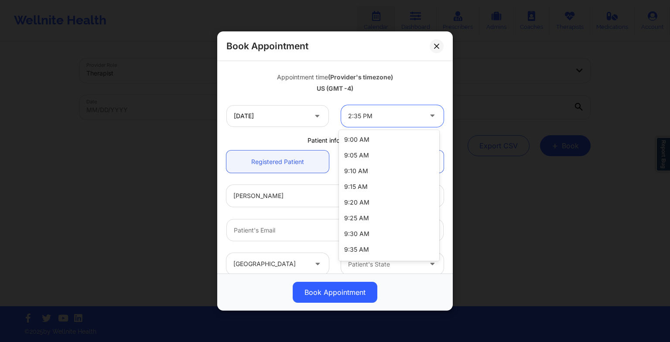
click at [360, 117] on div at bounding box center [385, 116] width 74 height 10
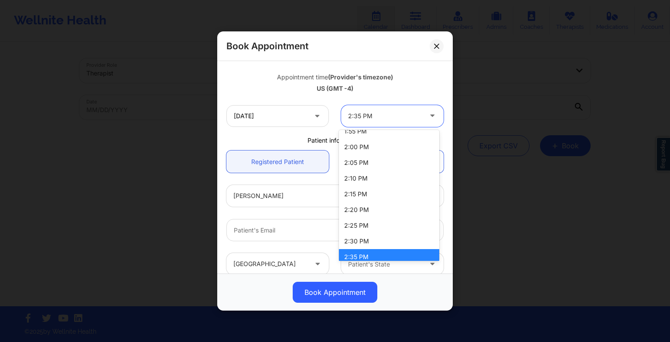
scroll to position [1035, 0]
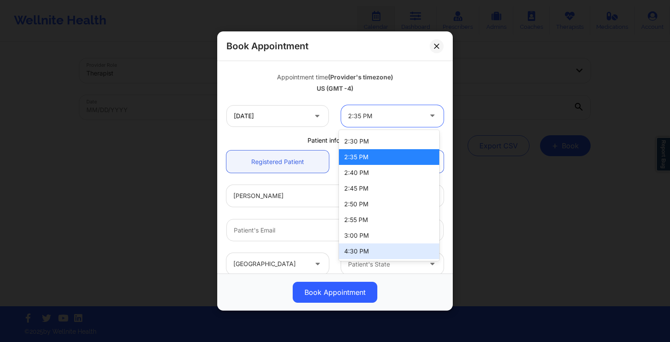
click at [366, 246] on div "4:30 PM" at bounding box center [389, 251] width 100 height 16
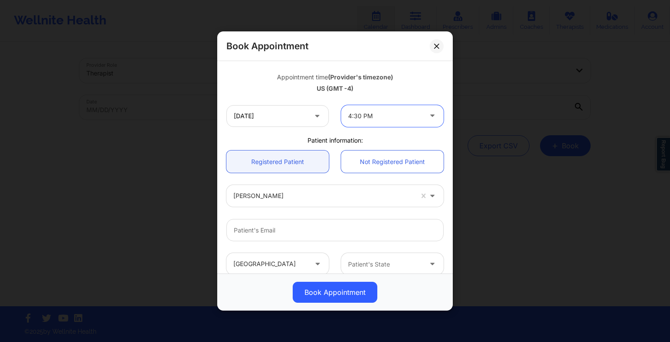
scroll to position [240, 0]
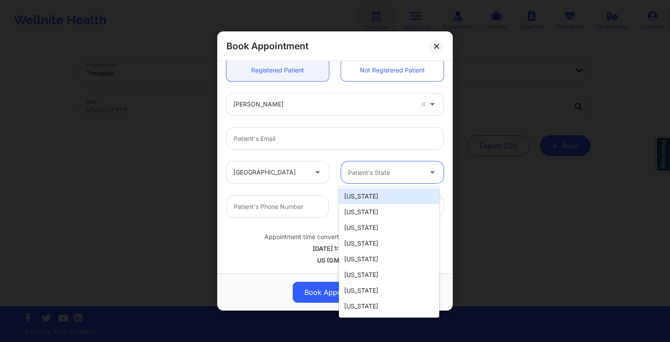
click at [366, 182] on div "Patient's State" at bounding box center [382, 172] width 82 height 22
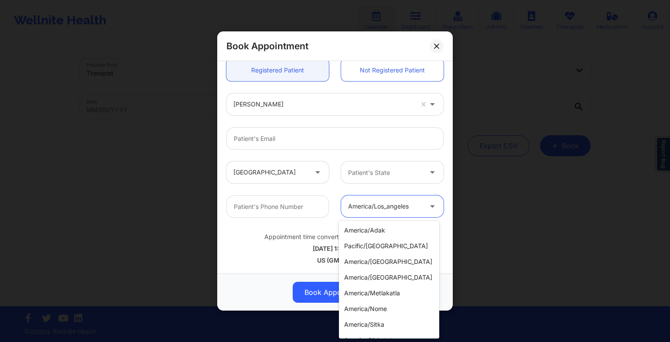
click at [417, 209] on div at bounding box center [385, 206] width 74 height 10
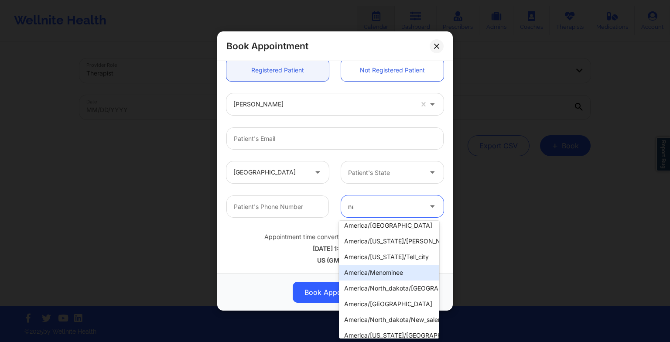
scroll to position [0, 0]
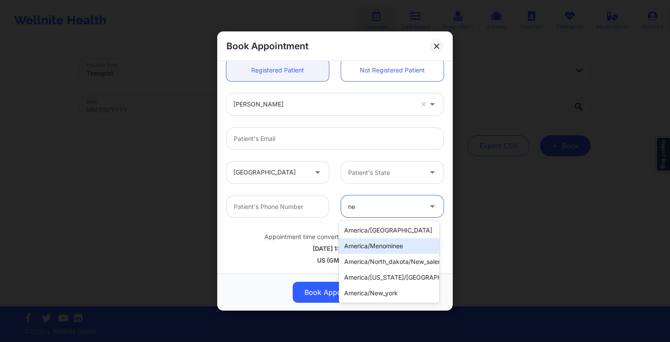
type input "new"
click at [384, 243] on div "america/new_york" at bounding box center [389, 246] width 100 height 16
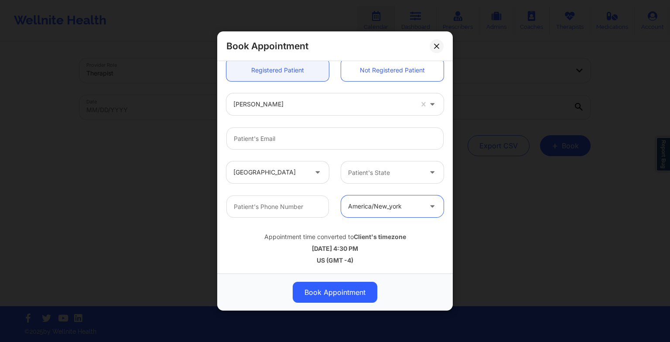
scroll to position [150, 0]
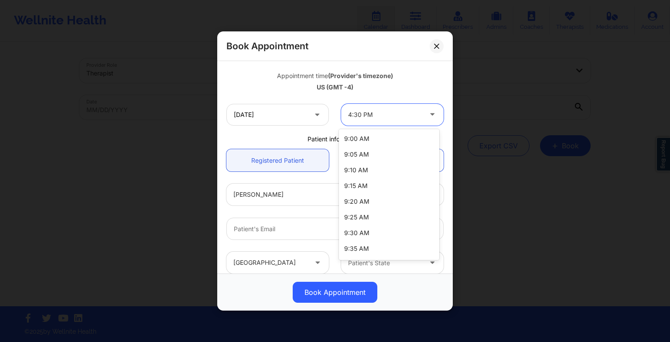
click at [367, 113] on div at bounding box center [385, 115] width 74 height 10
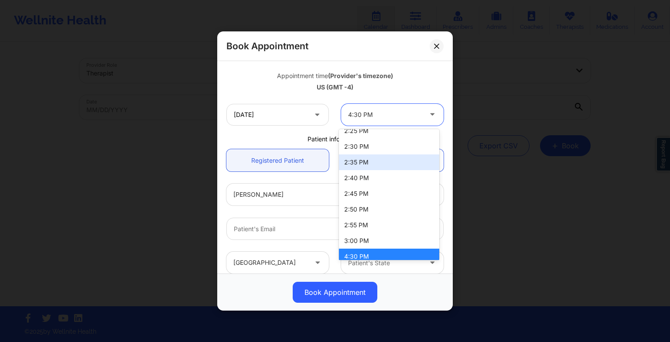
scroll to position [1035, 0]
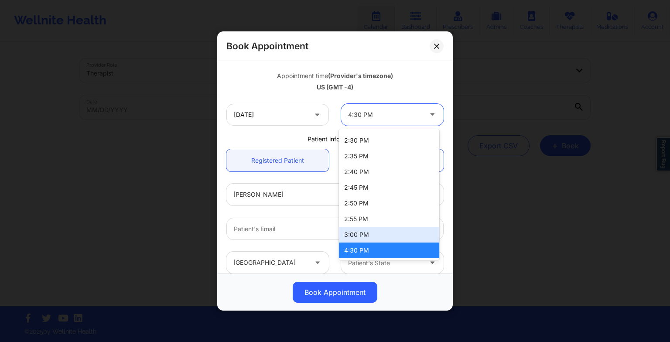
click at [352, 238] on div "3:00 PM" at bounding box center [389, 235] width 100 height 16
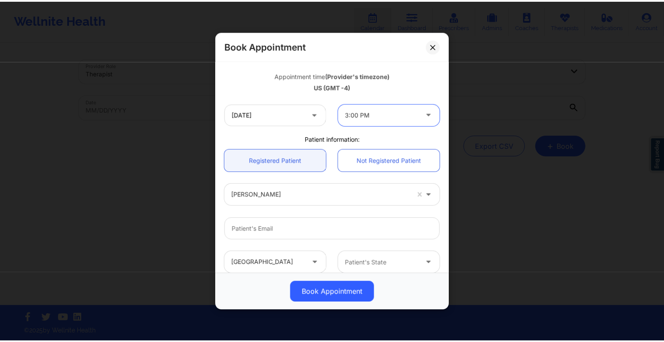
scroll to position [240, 0]
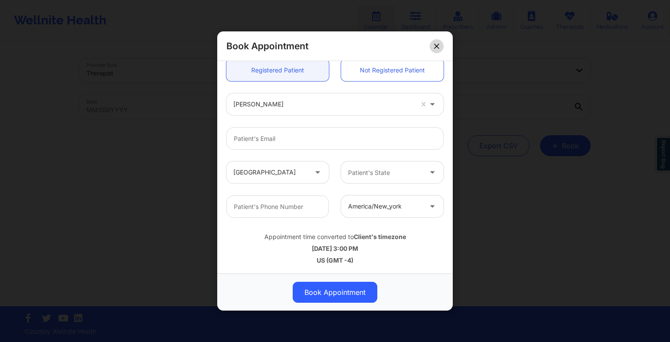
click at [434, 49] on button at bounding box center [437, 46] width 14 height 14
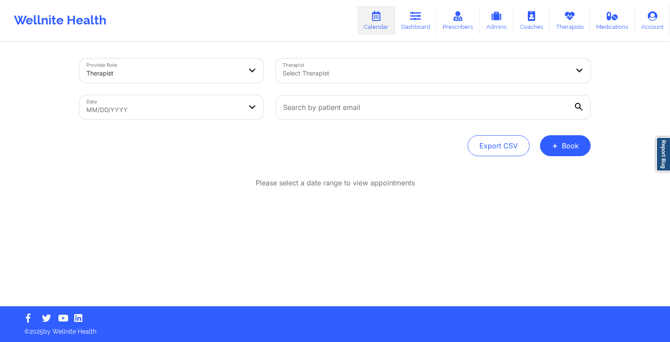
click at [313, 68] on div at bounding box center [426, 73] width 286 height 10
type input "sakim"
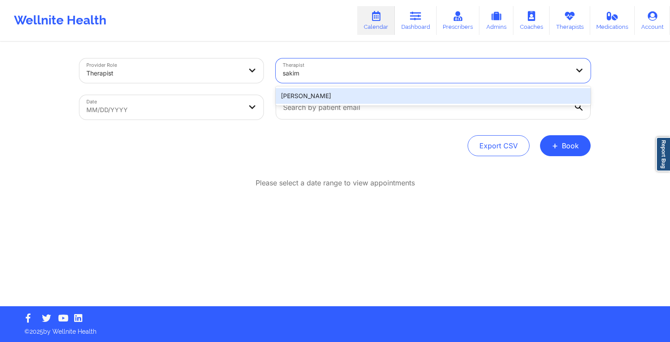
click at [314, 96] on div "[PERSON_NAME]" at bounding box center [433, 96] width 315 height 16
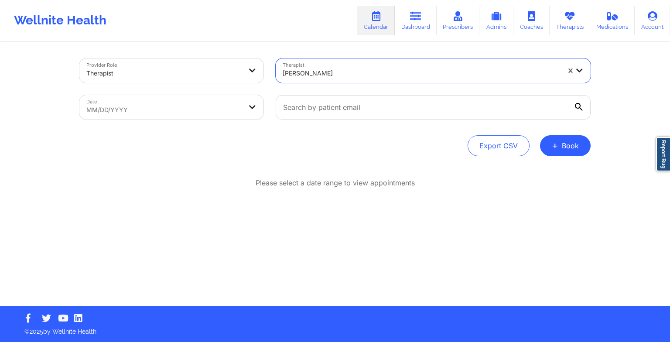
select select "2025-8"
select select "2025-9"
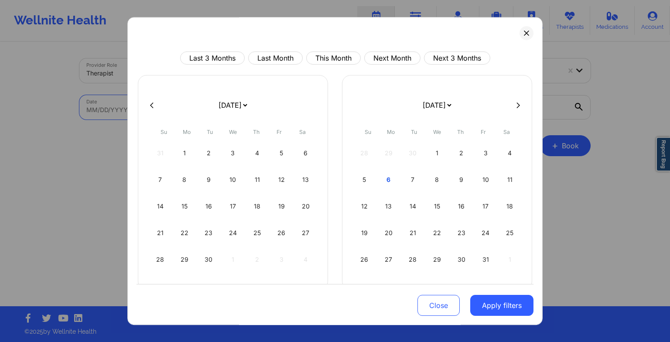
click at [208, 103] on body "Wellnite Health Calendar Dashboard Prescribers Admins Coaches Therapists Medica…" at bounding box center [335, 171] width 670 height 342
click at [378, 182] on div "6" at bounding box center [389, 180] width 22 height 24
select select "2025-9"
select select "2025-10"
select select "2025-9"
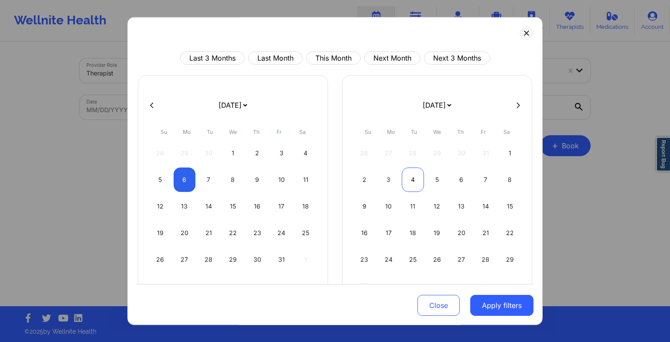
select select "2025-10"
select select "2025-9"
select select "2025-10"
click at [216, 175] on div "7" at bounding box center [209, 180] width 22 height 24
select select "2025-9"
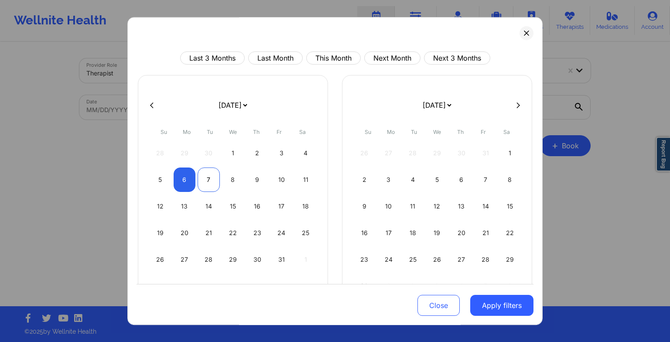
select select "2025-10"
click at [482, 304] on button "Apply filters" at bounding box center [501, 305] width 63 height 21
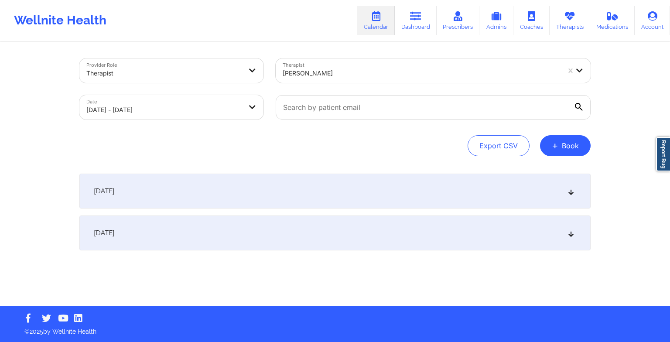
click at [225, 193] on div "[DATE]" at bounding box center [334, 191] width 511 height 35
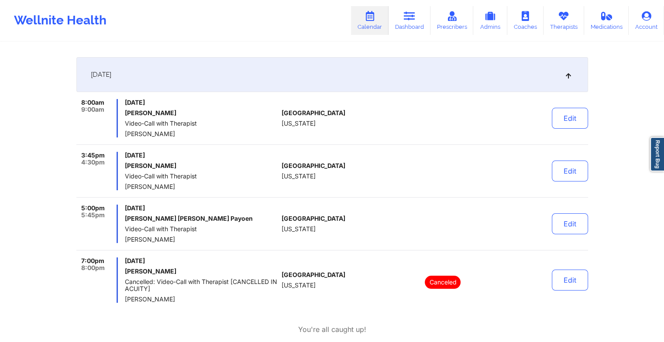
scroll to position [117, 0]
click at [420, 27] on link "Dashboard" at bounding box center [409, 20] width 42 height 29
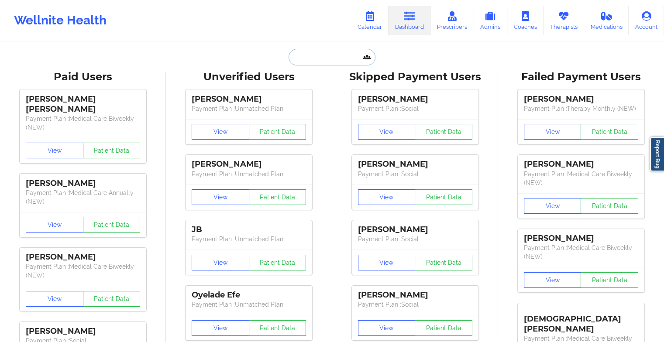
click at [305, 56] on input "text" at bounding box center [331, 57] width 86 height 17
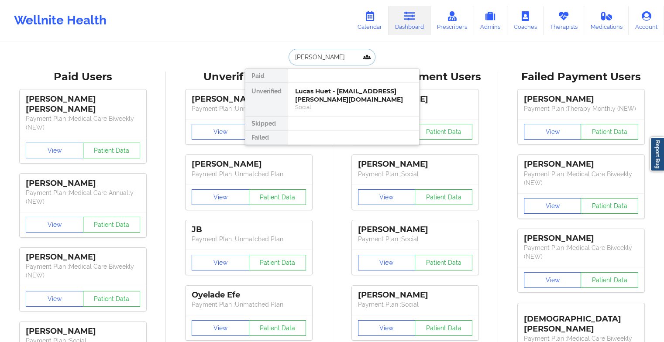
type input "[PERSON_NAME]"
click at [345, 98] on div "[PERSON_NAME] - [EMAIL_ADDRESS][DOMAIN_NAME]" at bounding box center [353, 95] width 117 height 16
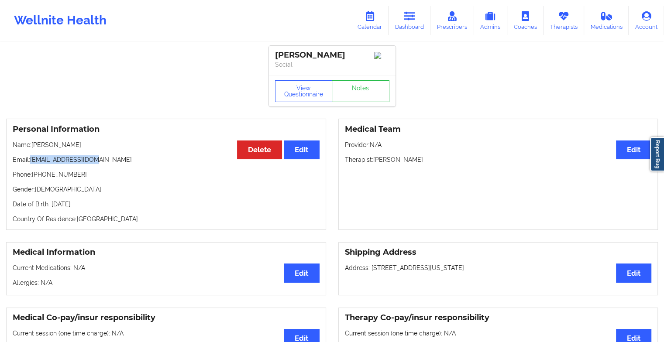
drag, startPoint x: 99, startPoint y: 161, endPoint x: 31, endPoint y: 161, distance: 67.6
click at [31, 161] on p "Email: [EMAIL_ADDRESS][DOMAIN_NAME]" at bounding box center [166, 159] width 307 height 9
drag, startPoint x: 31, startPoint y: 161, endPoint x: 36, endPoint y: 161, distance: 4.8
copy p "[EMAIL_ADDRESS][DOMAIN_NAME]"
drag, startPoint x: 423, startPoint y: 163, endPoint x: 376, endPoint y: 166, distance: 47.2
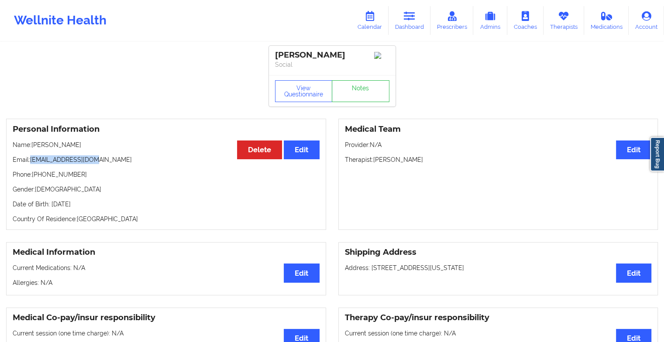
click at [376, 164] on p "Therapist: [PERSON_NAME]" at bounding box center [498, 159] width 307 height 9
drag, startPoint x: 376, startPoint y: 166, endPoint x: 428, endPoint y: 161, distance: 51.7
click at [428, 161] on p "Therapist: [PERSON_NAME]" at bounding box center [498, 159] width 307 height 9
drag, startPoint x: 428, startPoint y: 161, endPoint x: 402, endPoint y: 164, distance: 25.5
copy p "[PERSON_NAME]"
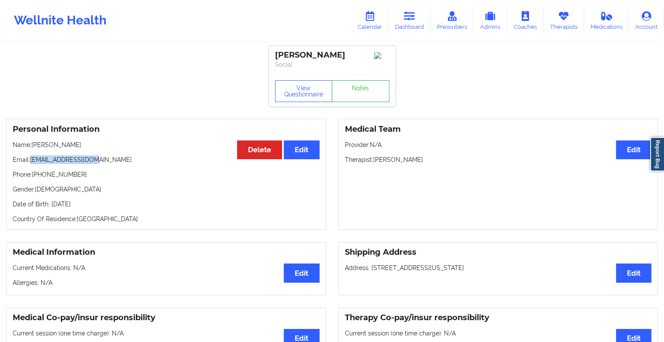
copy p "[PERSON_NAME]"
drag, startPoint x: 75, startPoint y: 147, endPoint x: 34, endPoint y: 145, distance: 41.5
click at [34, 145] on p "Name: [PERSON_NAME]" at bounding box center [166, 144] width 307 height 9
copy p "[PERSON_NAME]"
drag, startPoint x: 79, startPoint y: 176, endPoint x: 33, endPoint y: 177, distance: 46.2
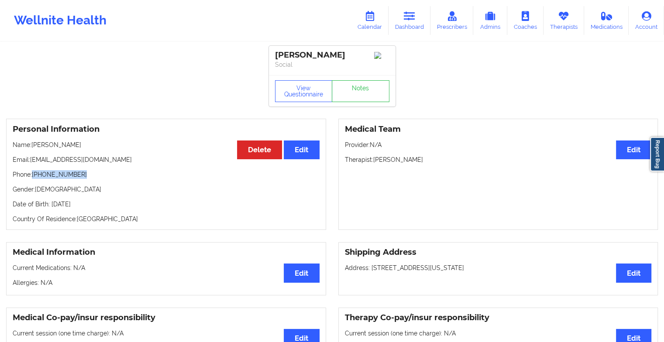
click at [33, 177] on p "Phone: [PHONE_NUMBER]" at bounding box center [166, 174] width 307 height 9
copy p "[PHONE_NUMBER]"
drag, startPoint x: 424, startPoint y: 159, endPoint x: 374, endPoint y: 166, distance: 50.7
click at [374, 164] on p "Therapist: [PERSON_NAME]" at bounding box center [498, 159] width 307 height 9
copy p "[PERSON_NAME]"
